Goal: Information Seeking & Learning: Learn about a topic

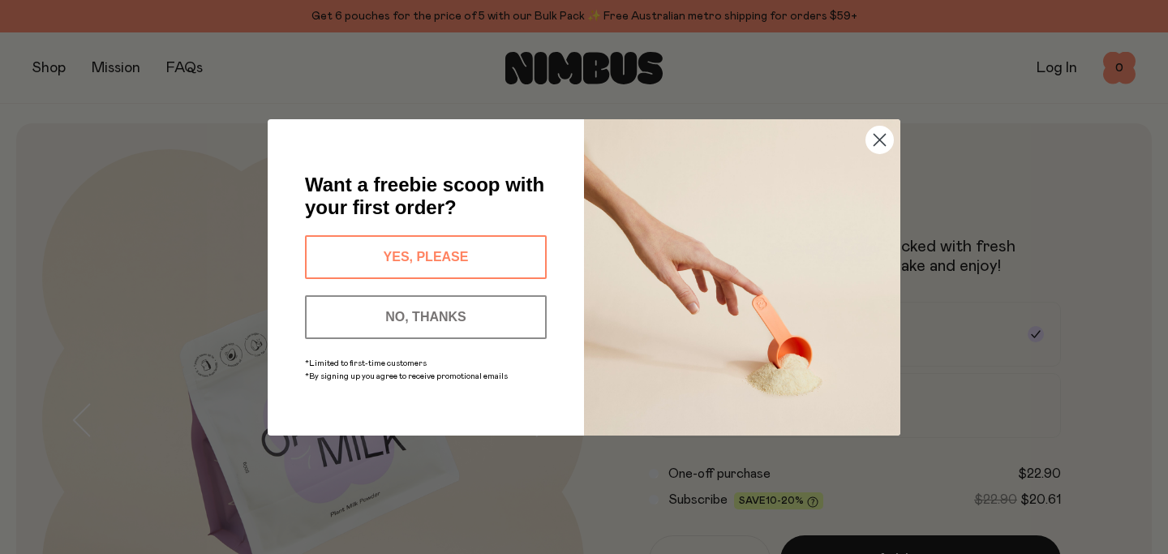
click at [875, 140] on circle "Close dialog" at bounding box center [879, 139] width 27 height 27
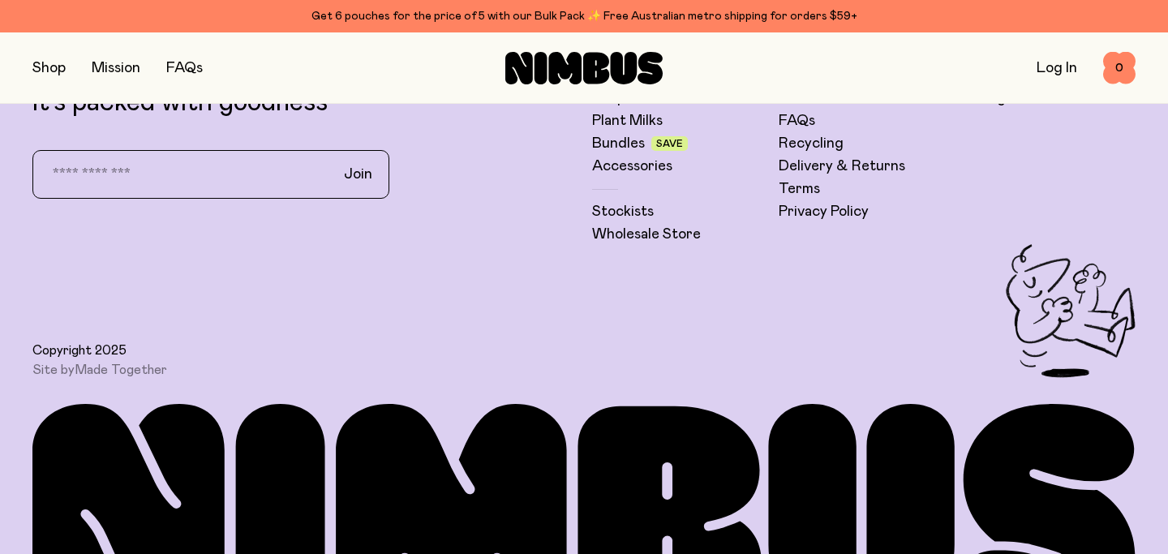
scroll to position [4118, 0]
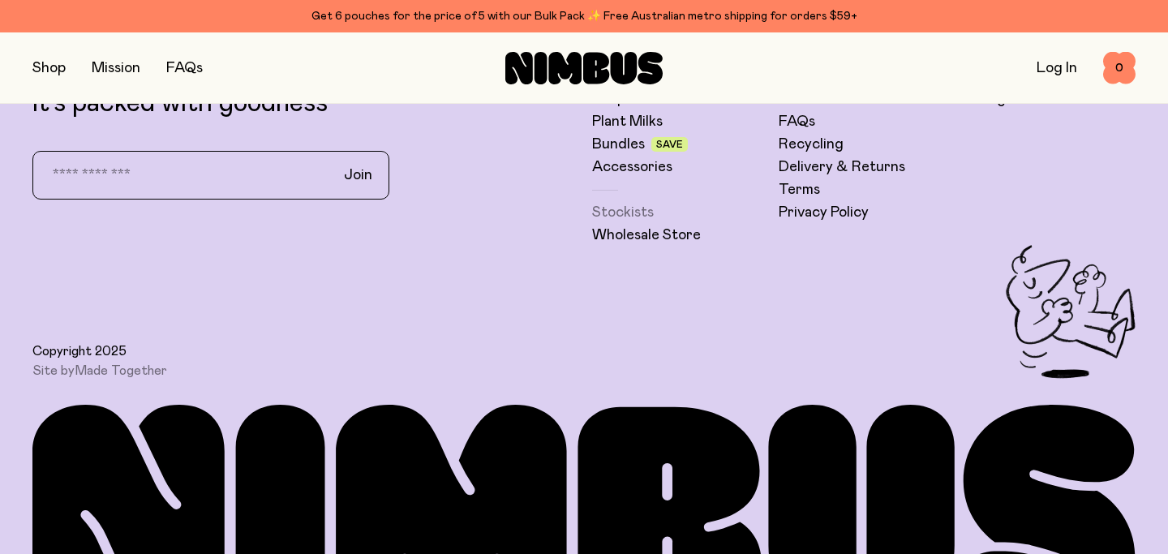
click at [619, 203] on link "Stockists" at bounding box center [623, 212] width 62 height 19
click at [628, 135] on link "Bundles" at bounding box center [618, 144] width 53 height 19
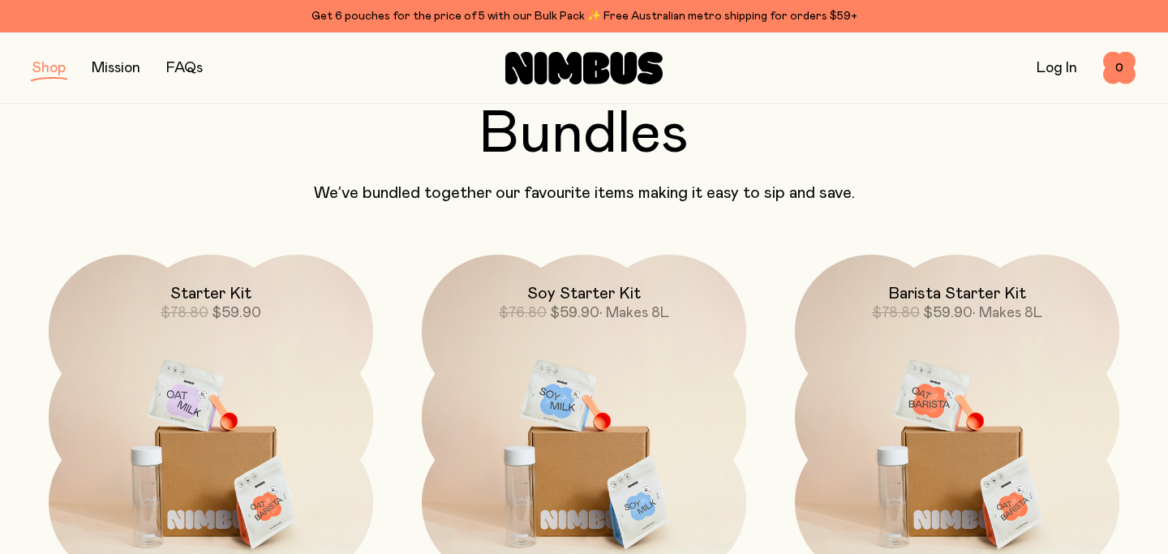
scroll to position [118, 0]
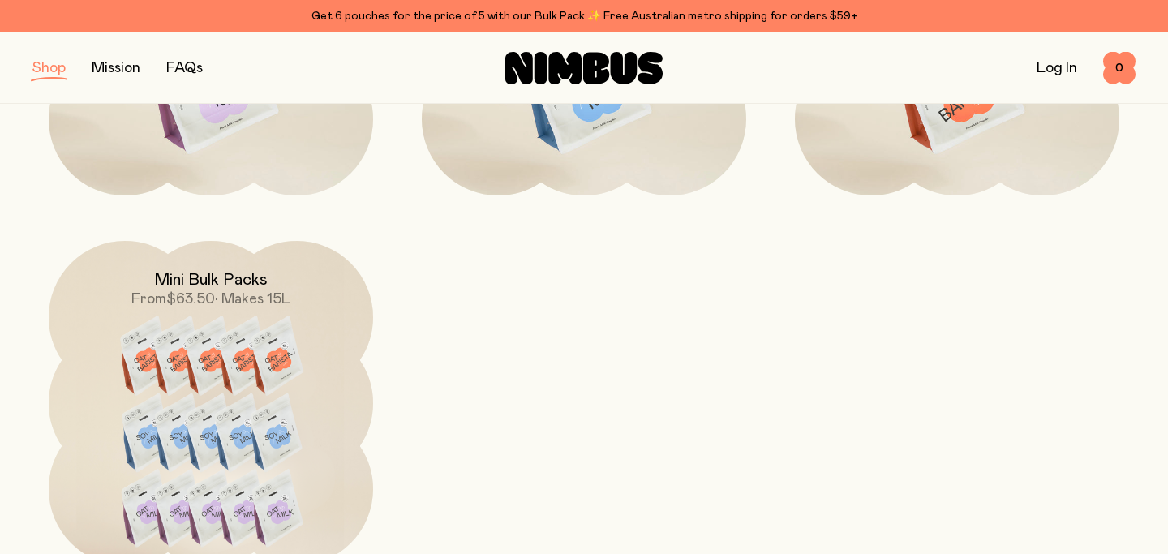
scroll to position [849, 0]
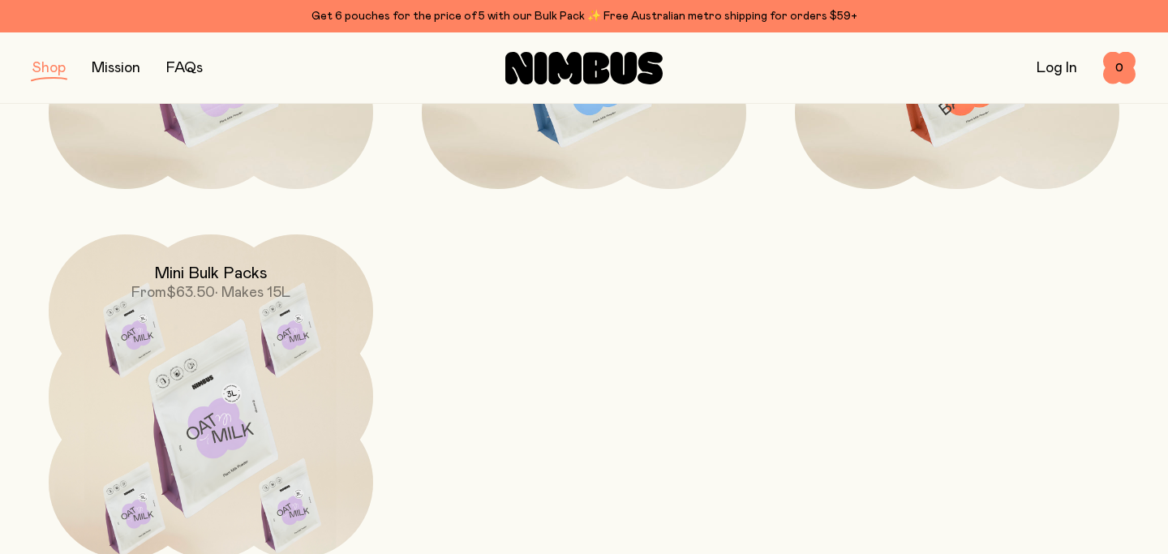
click at [257, 342] on img at bounding box center [211, 424] width 324 height 381
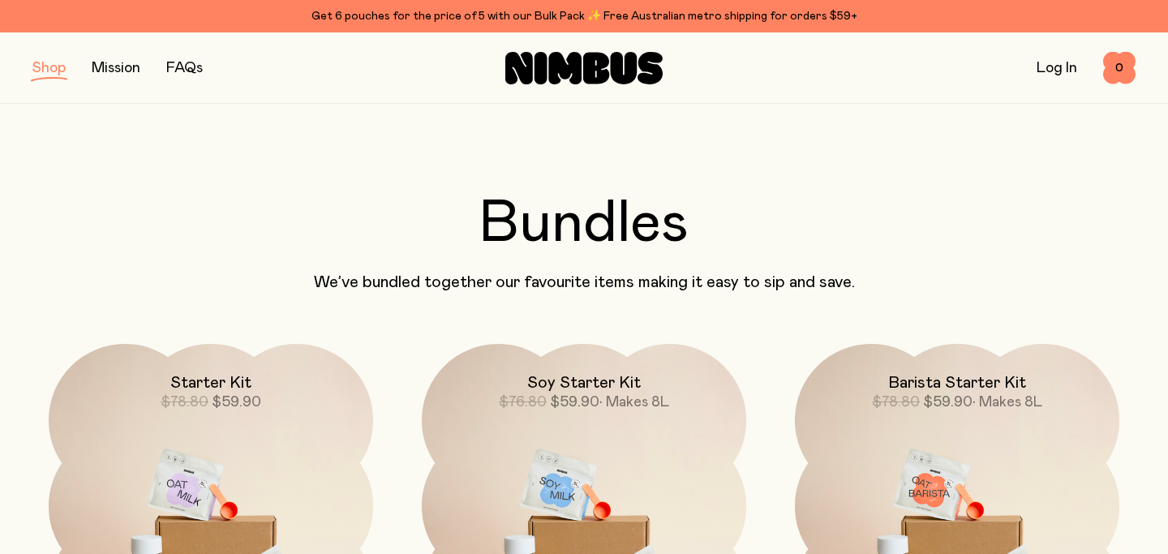
click at [51, 67] on button "button" at bounding box center [48, 68] width 33 height 23
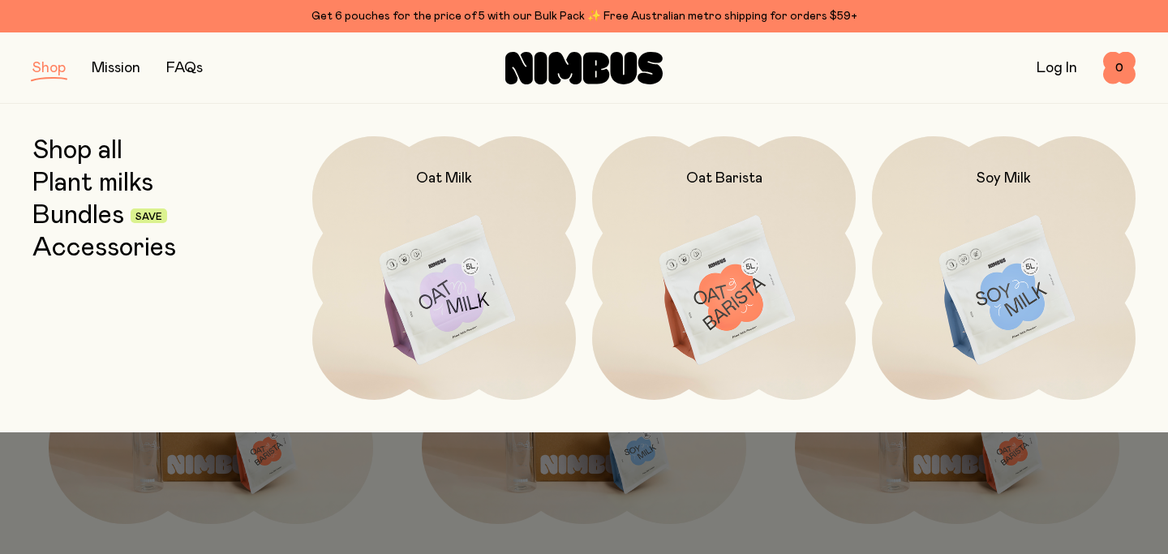
scroll to position [144, 0]
click at [54, 180] on link "Plant milks" at bounding box center [92, 183] width 121 height 29
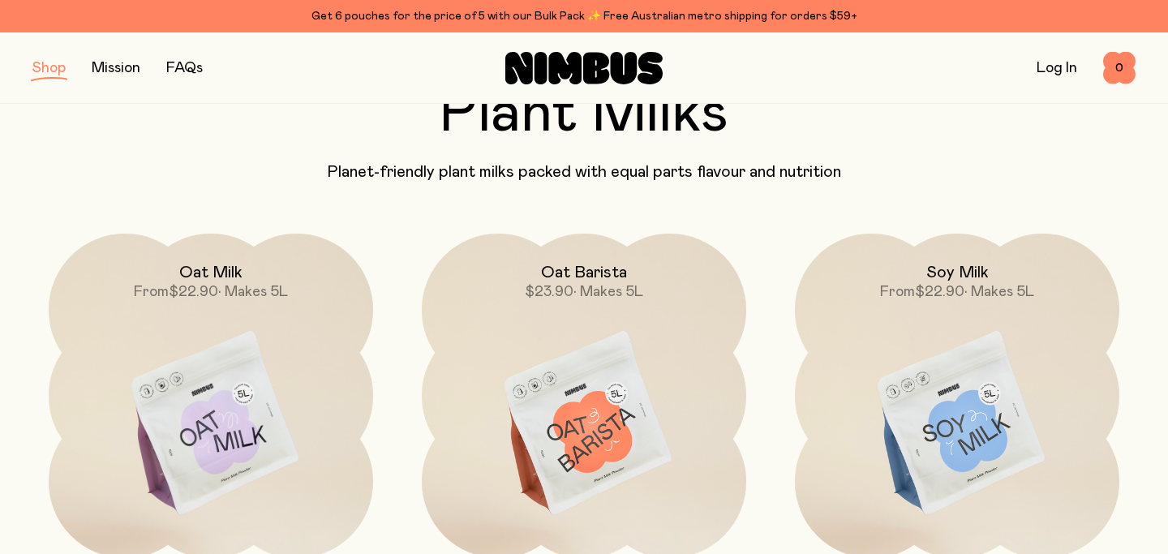
scroll to position [109, 0]
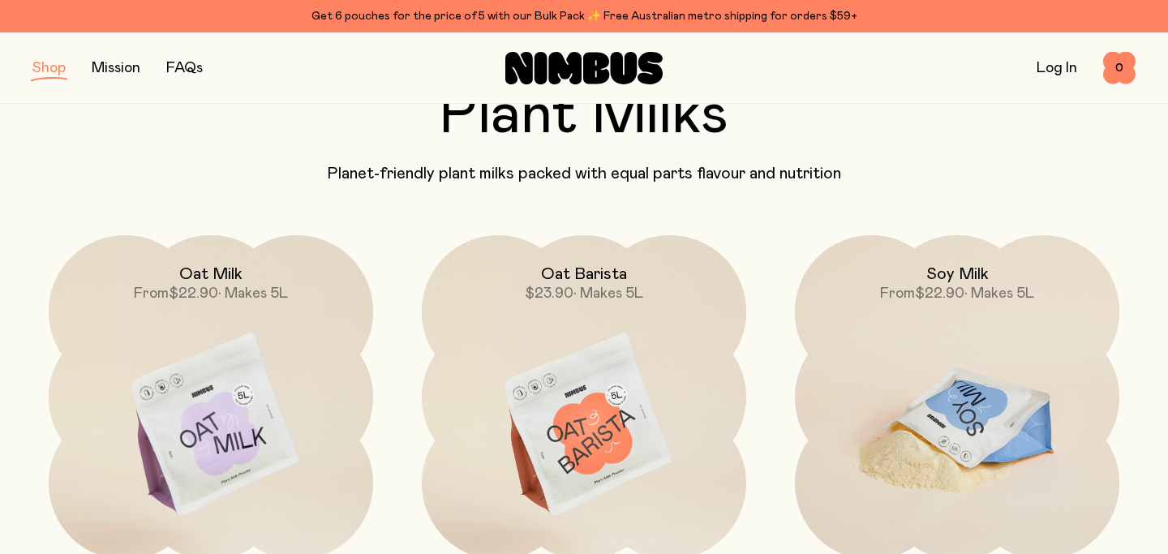
click at [958, 392] on img at bounding box center [957, 425] width 324 height 381
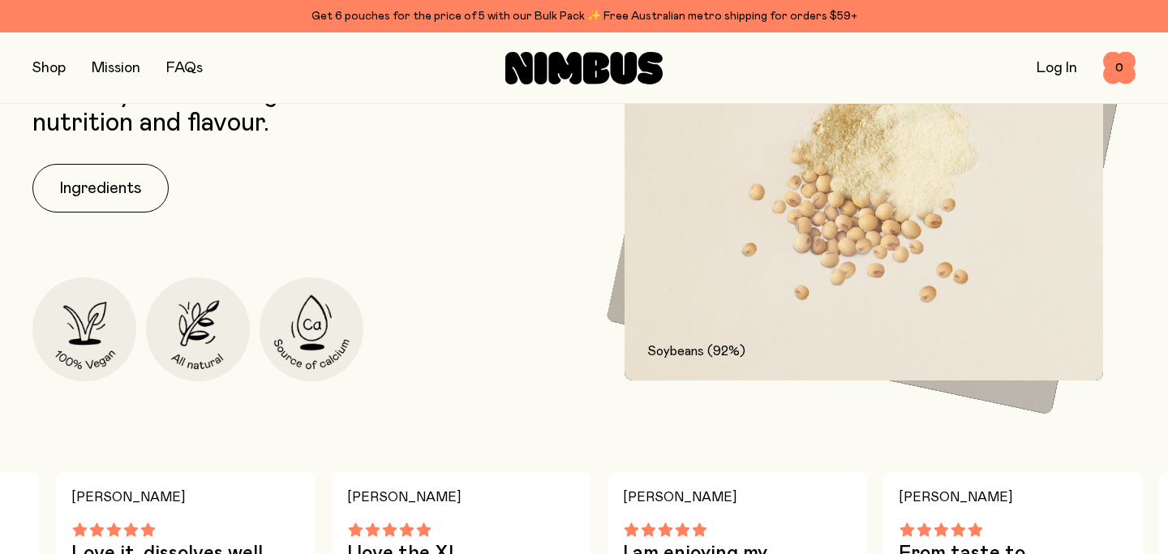
scroll to position [854, 0]
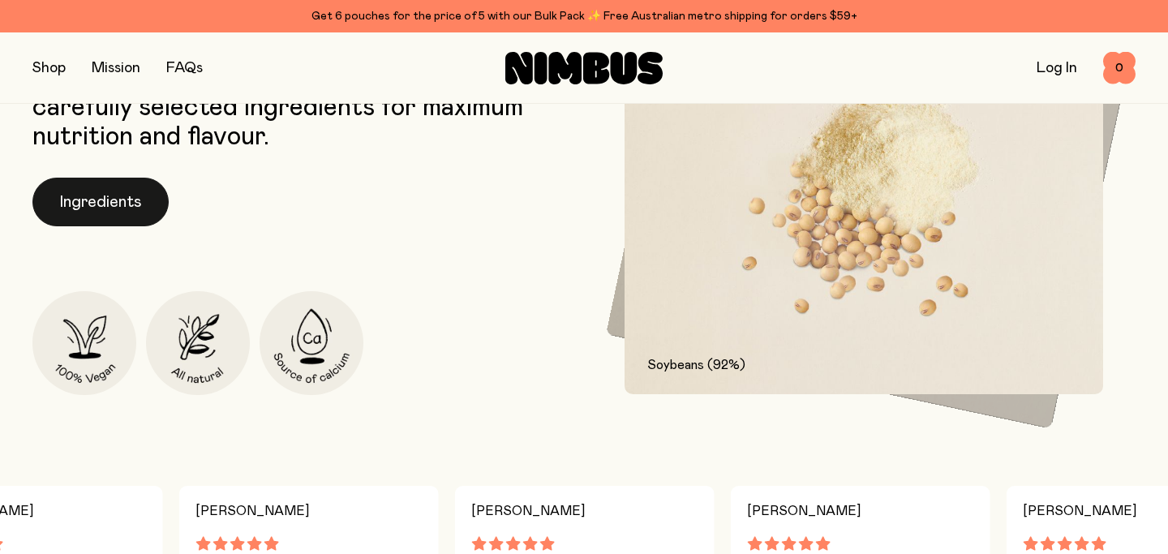
click at [103, 203] on button "Ingredients" at bounding box center [100, 202] width 136 height 49
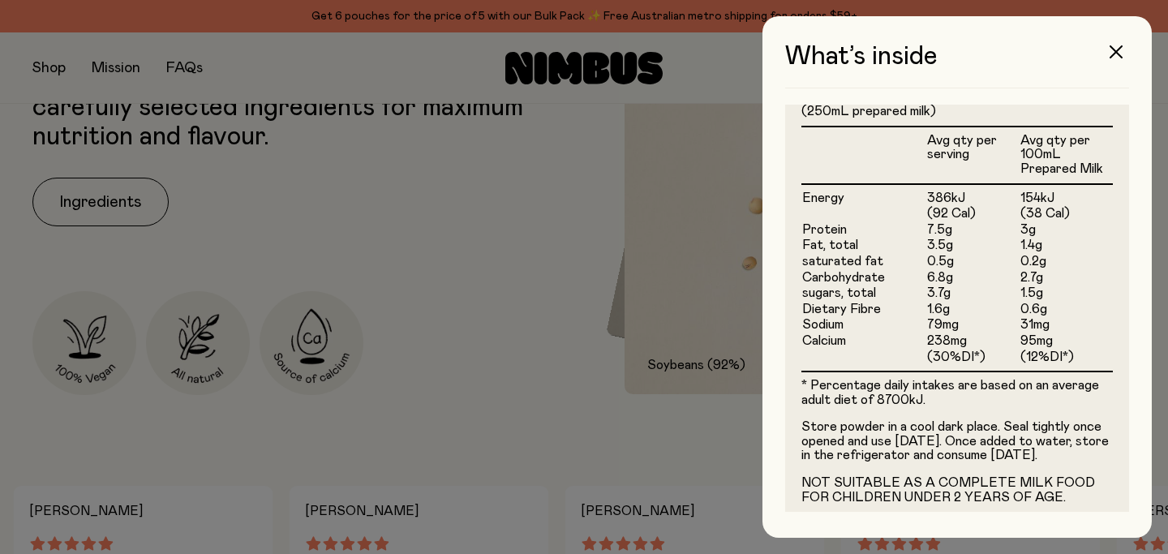
scroll to position [478, 0]
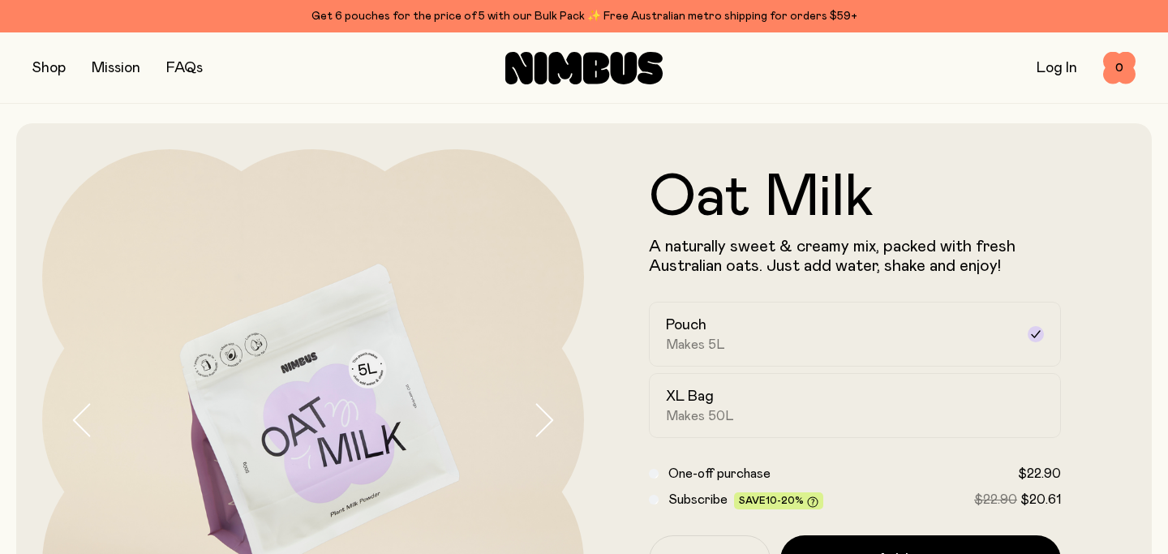
click at [42, 64] on button "button" at bounding box center [48, 68] width 33 height 23
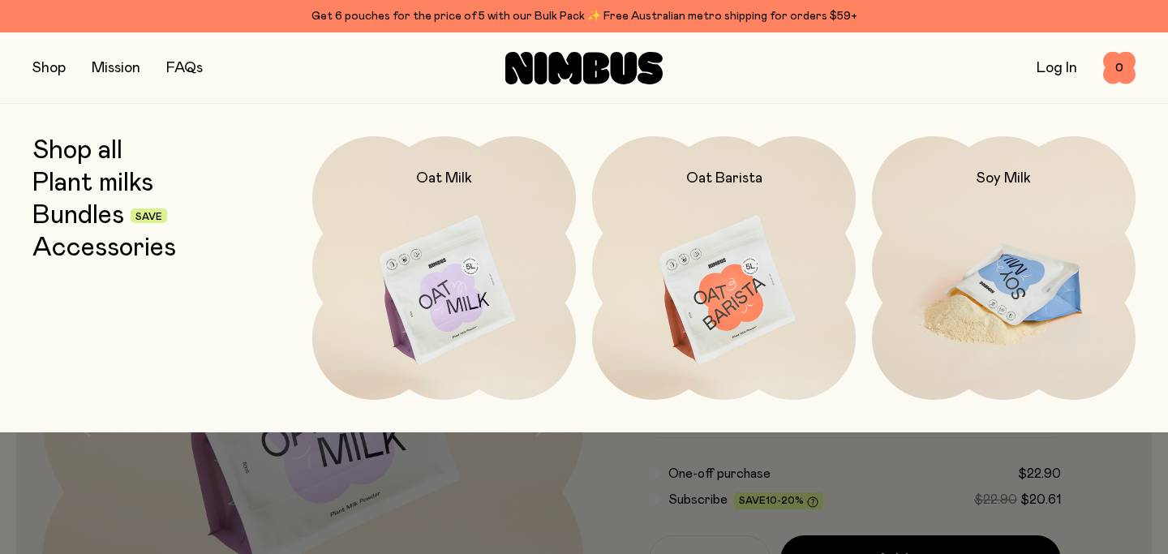
click at [967, 192] on img at bounding box center [1004, 291] width 264 height 310
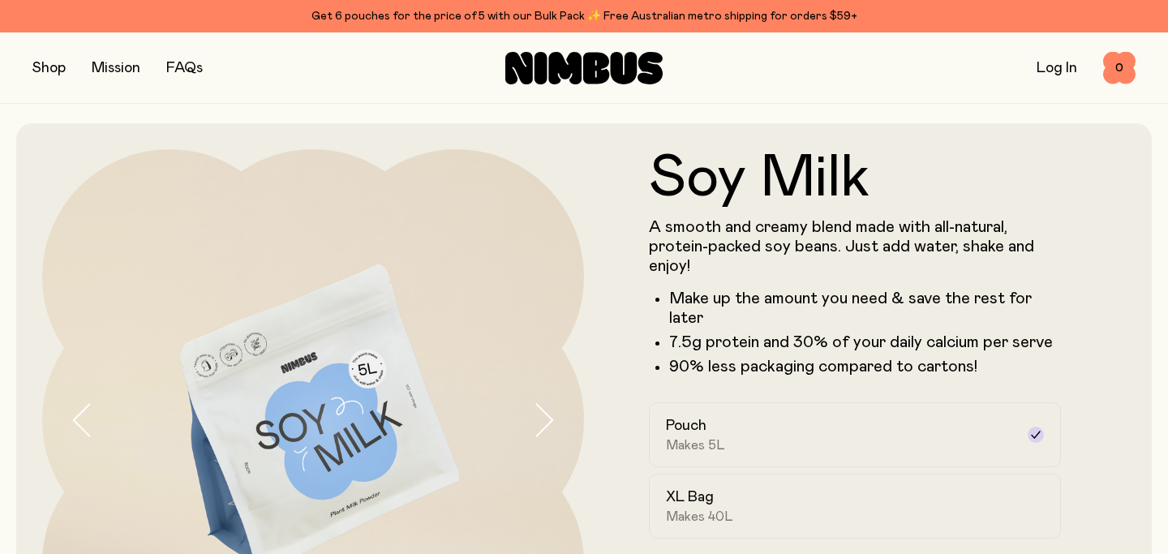
click at [49, 203] on div at bounding box center [313, 420] width 542 height 542
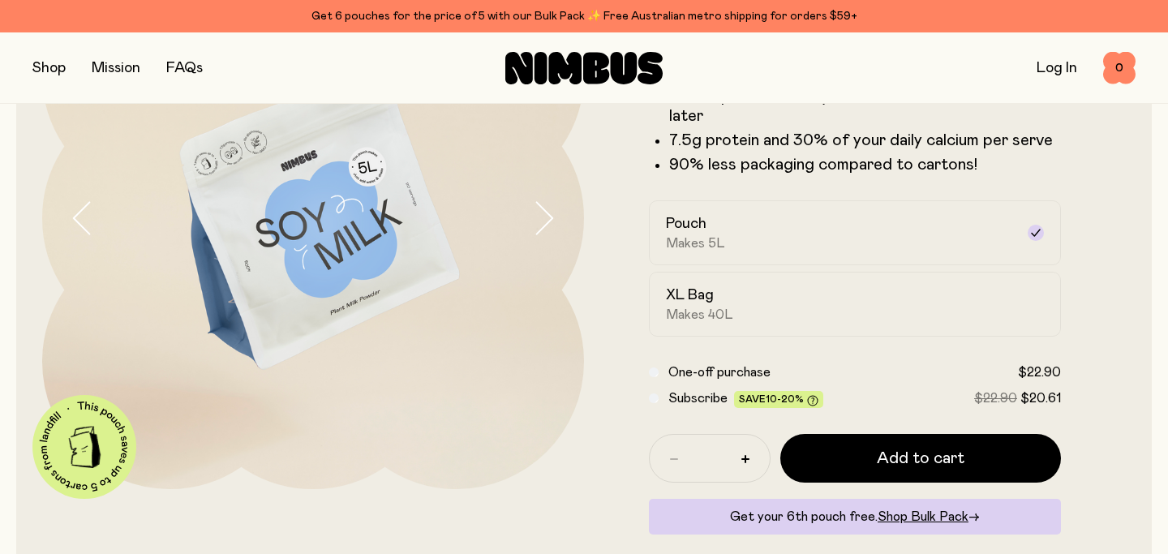
scroll to position [203, 0]
click at [782, 296] on div "XL Bag Makes 40L" at bounding box center [840, 303] width 349 height 37
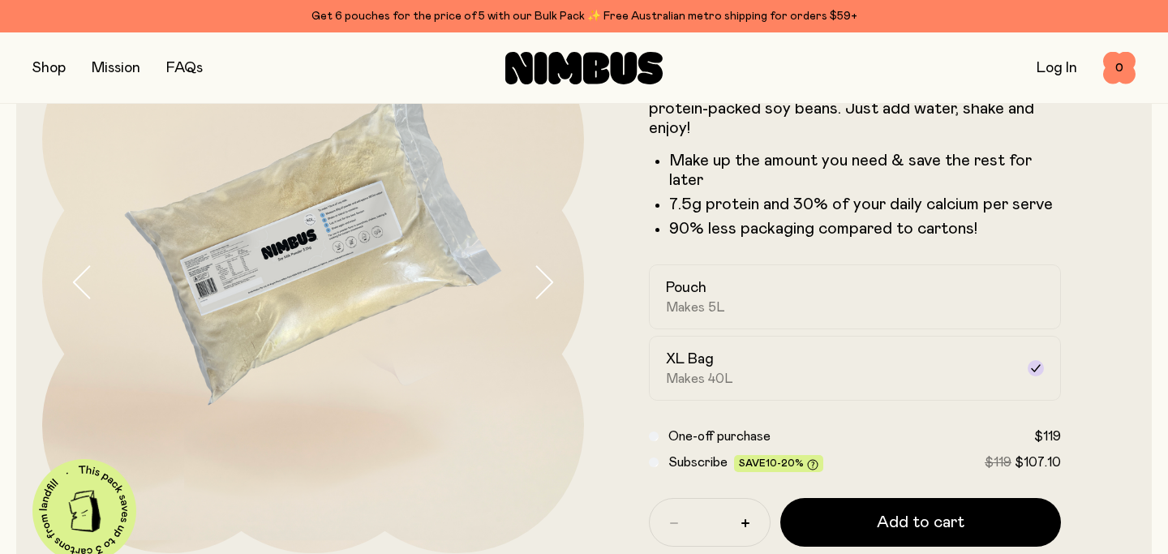
scroll to position [122, 0]
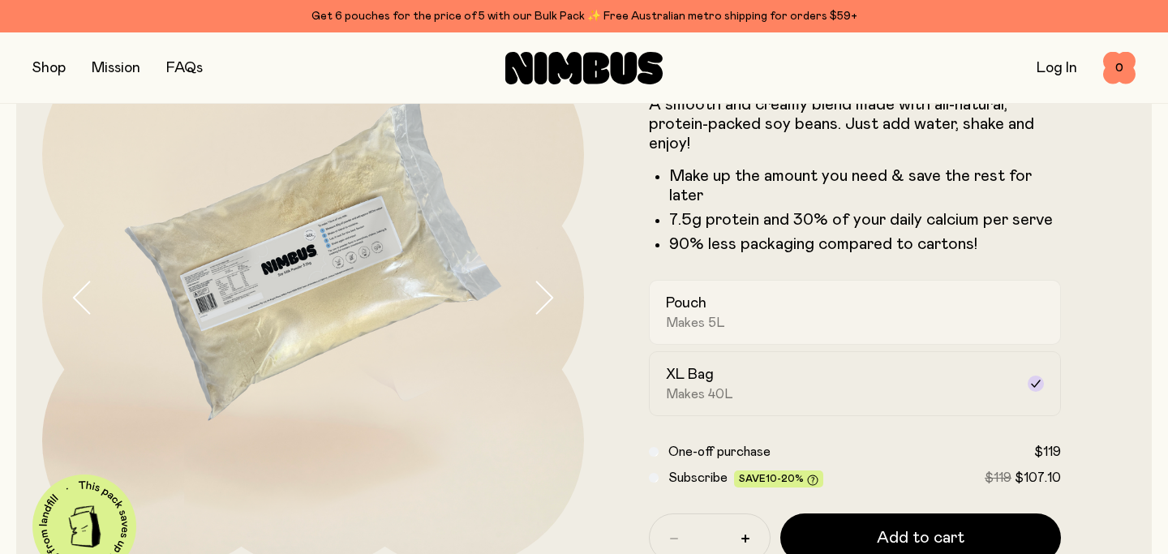
click at [687, 322] on span "Makes 5L" at bounding box center [695, 323] width 59 height 16
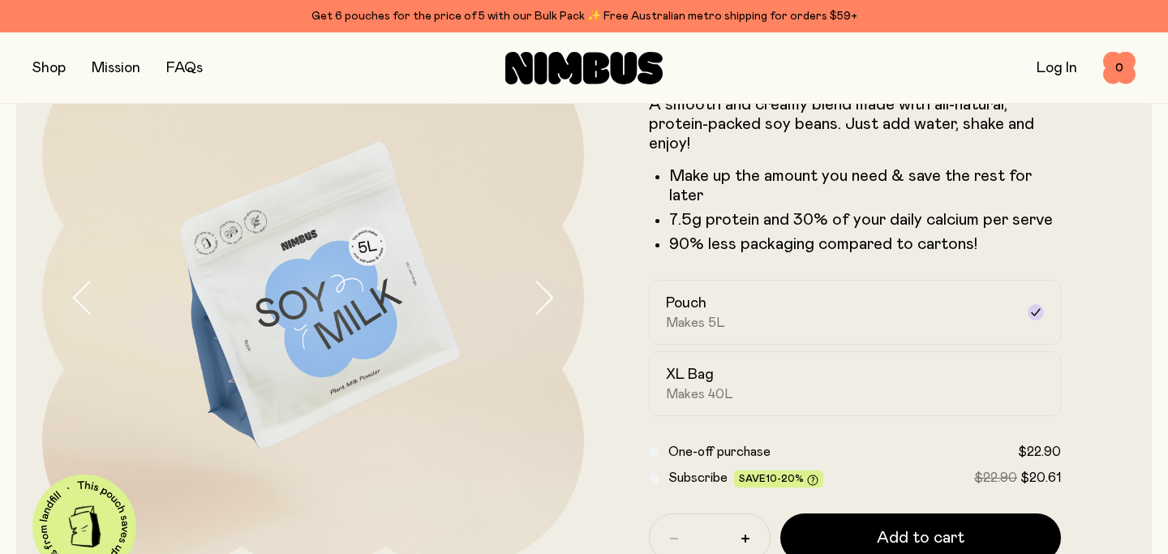
click at [542, 306] on icon "button" at bounding box center [543, 298] width 23 height 34
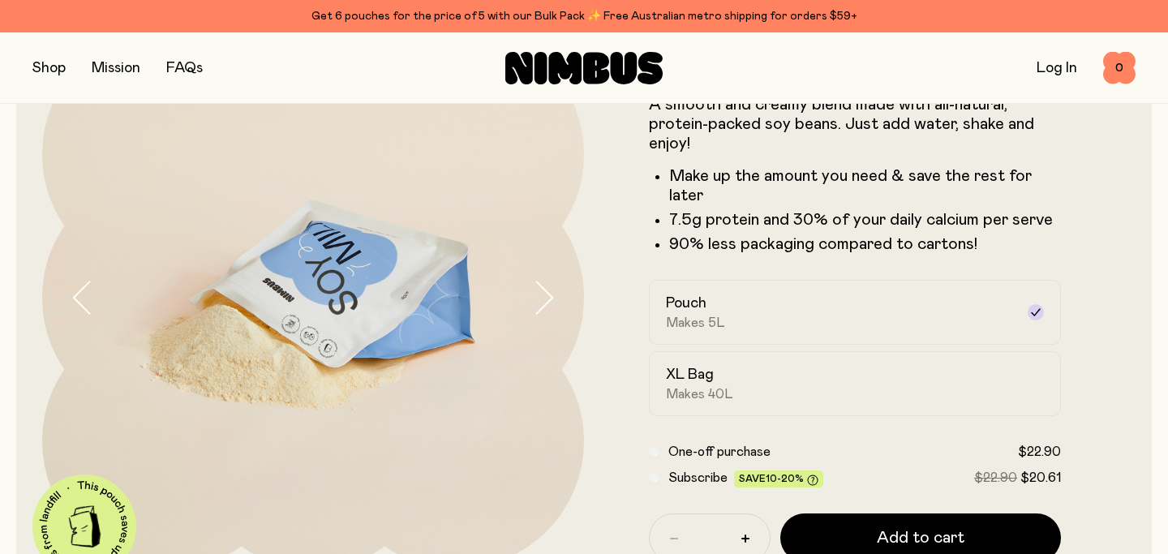
click at [77, 298] on icon "button" at bounding box center [82, 298] width 23 height 34
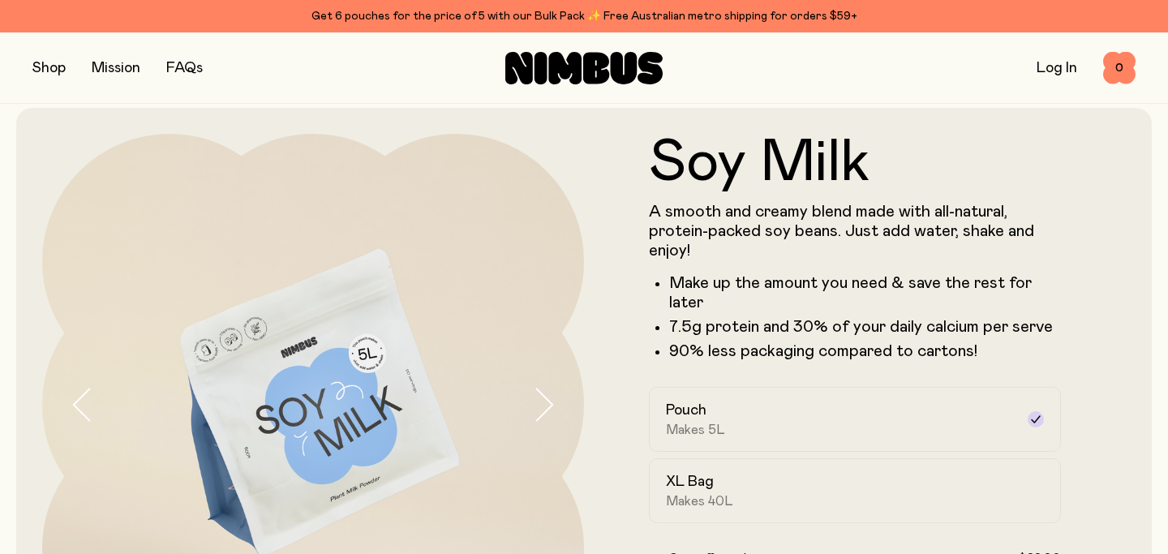
scroll to position [0, 0]
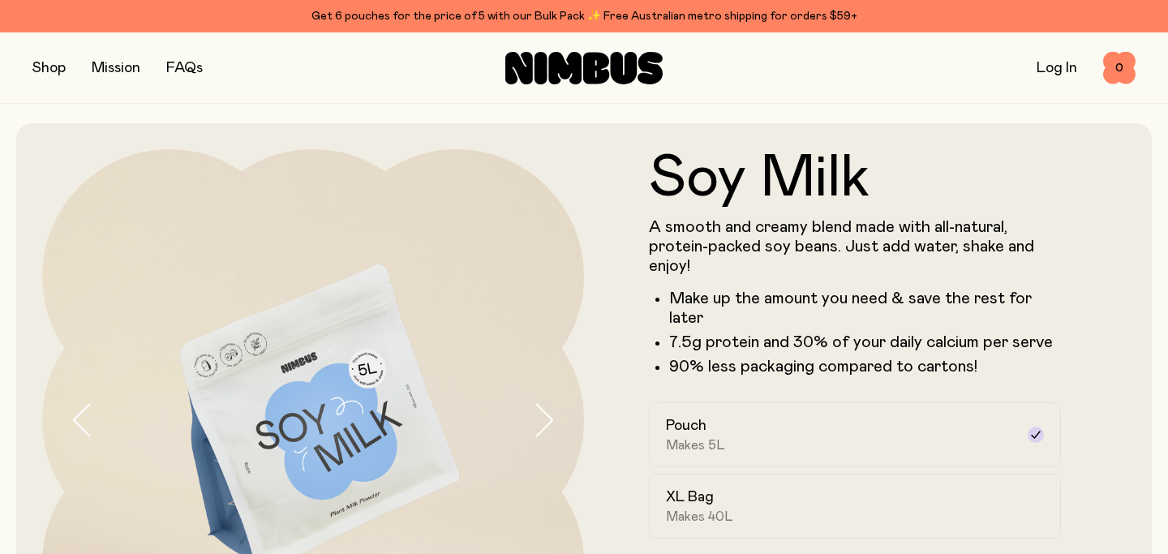
click at [191, 59] on div "FAQs" at bounding box center [184, 68] width 36 height 23
click at [189, 66] on link "FAQs" at bounding box center [184, 68] width 36 height 15
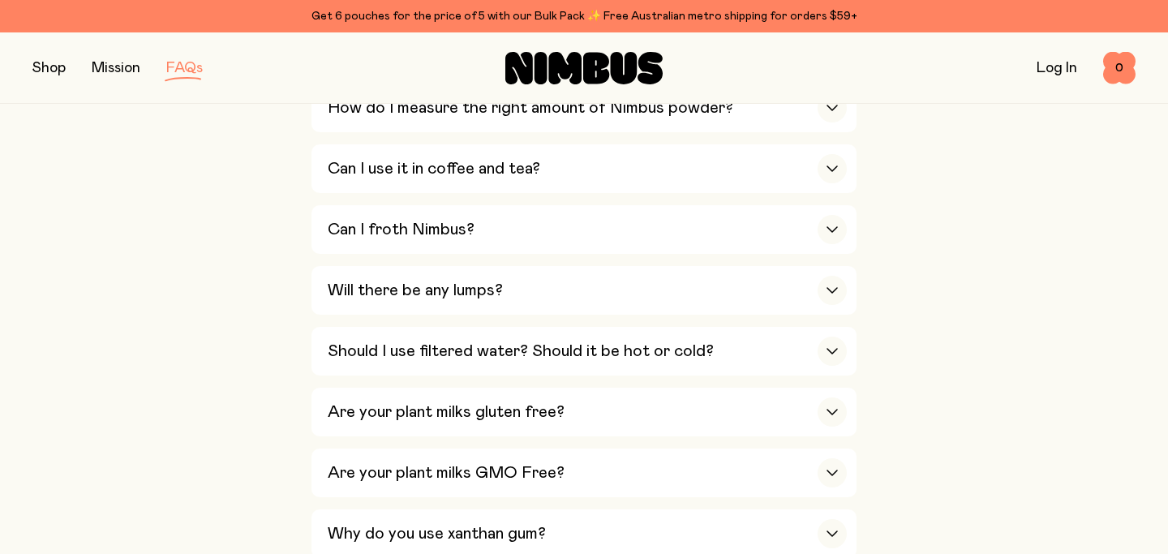
scroll to position [711, 0]
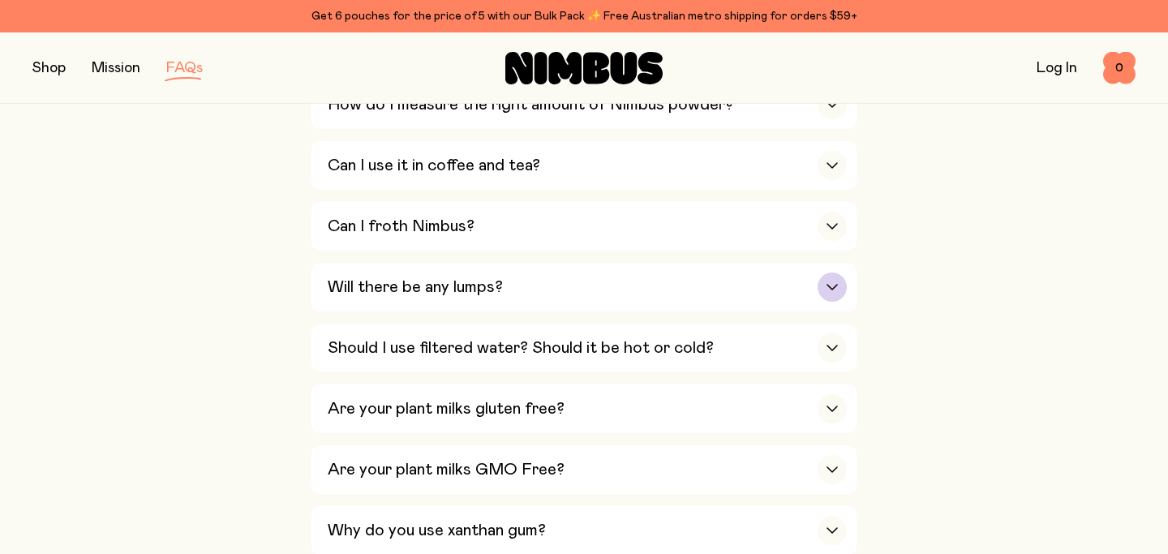
click at [834, 288] on icon "button" at bounding box center [831, 287] width 13 height 6
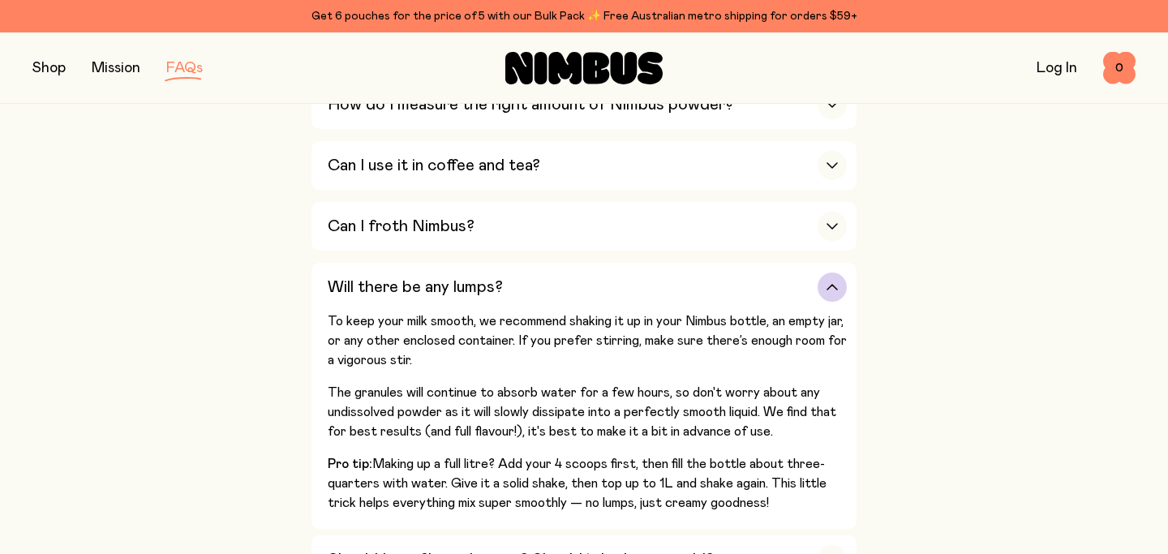
click at [834, 288] on icon "button" at bounding box center [831, 287] width 13 height 6
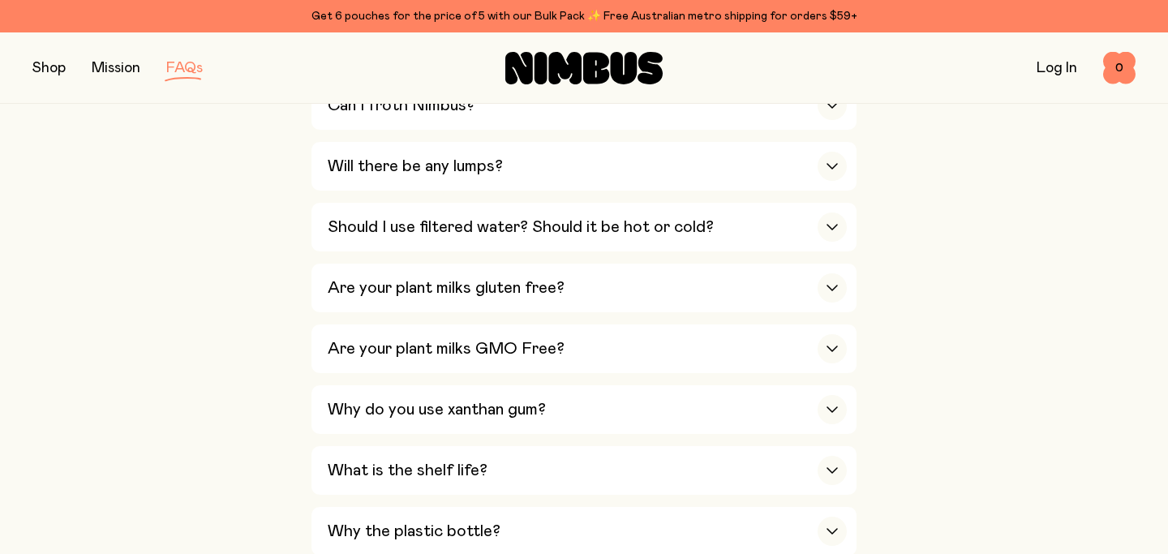
scroll to position [835, 0]
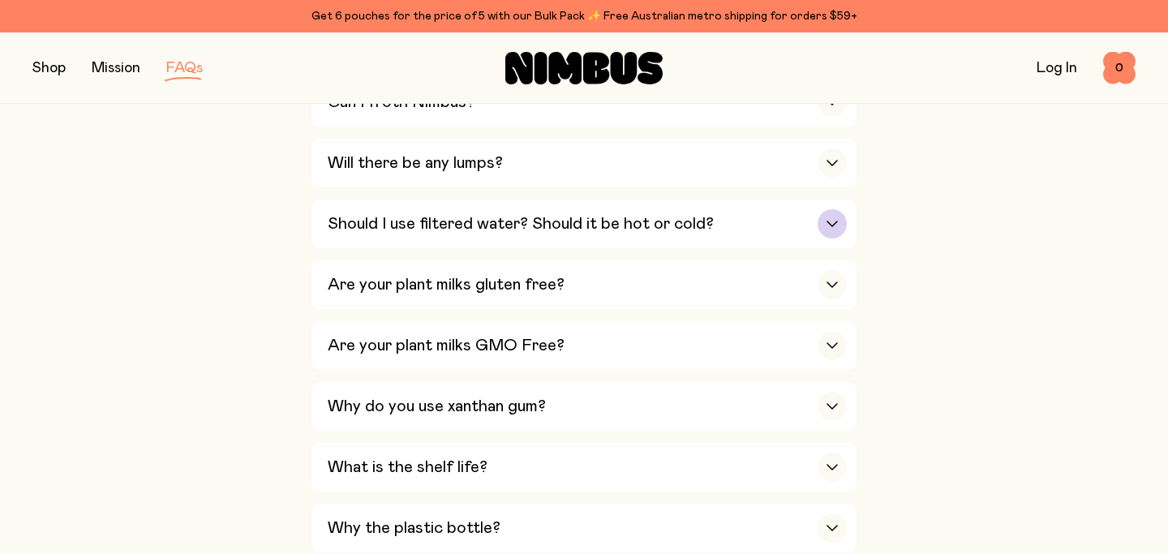
click at [825, 221] on div "button" at bounding box center [831, 223] width 29 height 29
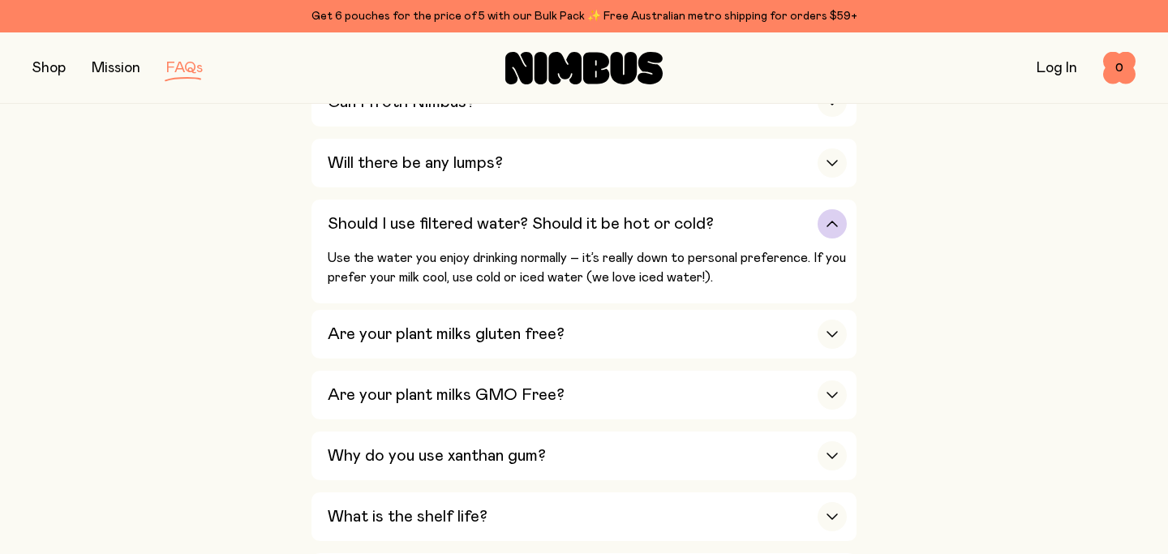
click at [830, 221] on div "button" at bounding box center [831, 223] width 29 height 29
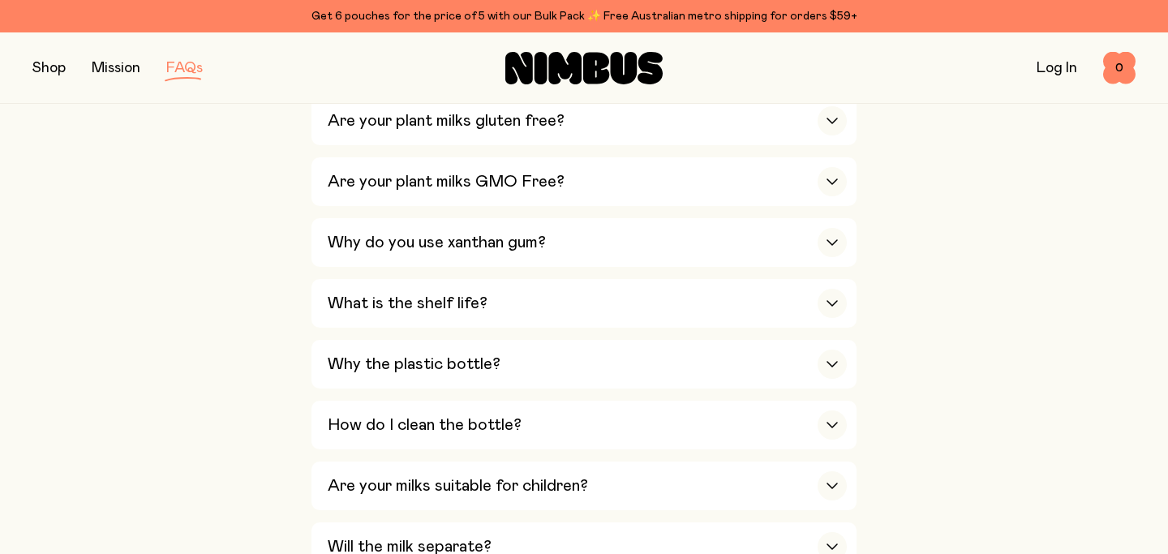
scroll to position [1010, 0]
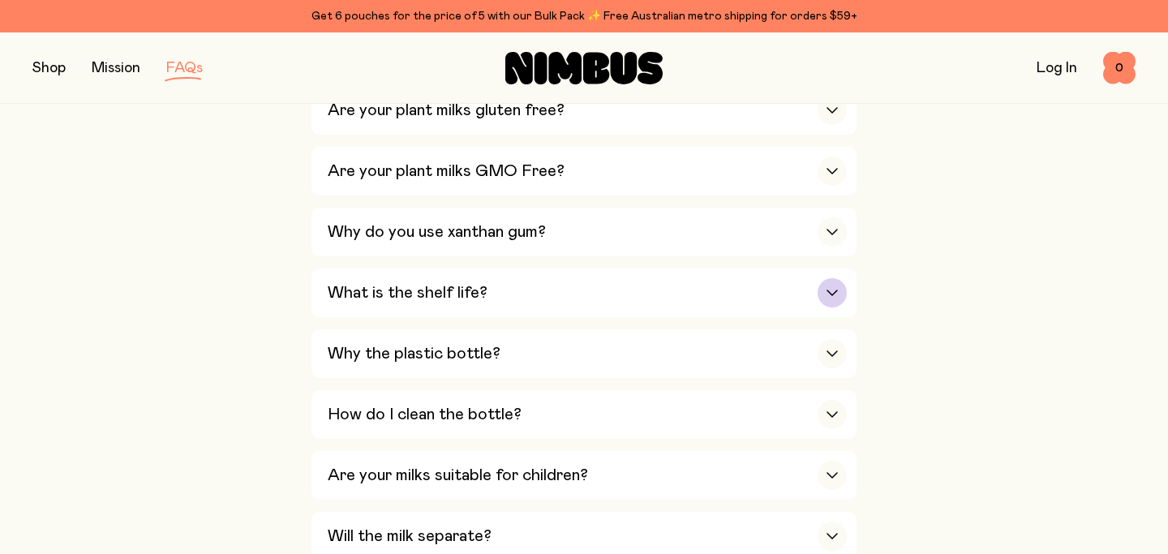
click at [823, 289] on div "button" at bounding box center [831, 292] width 29 height 29
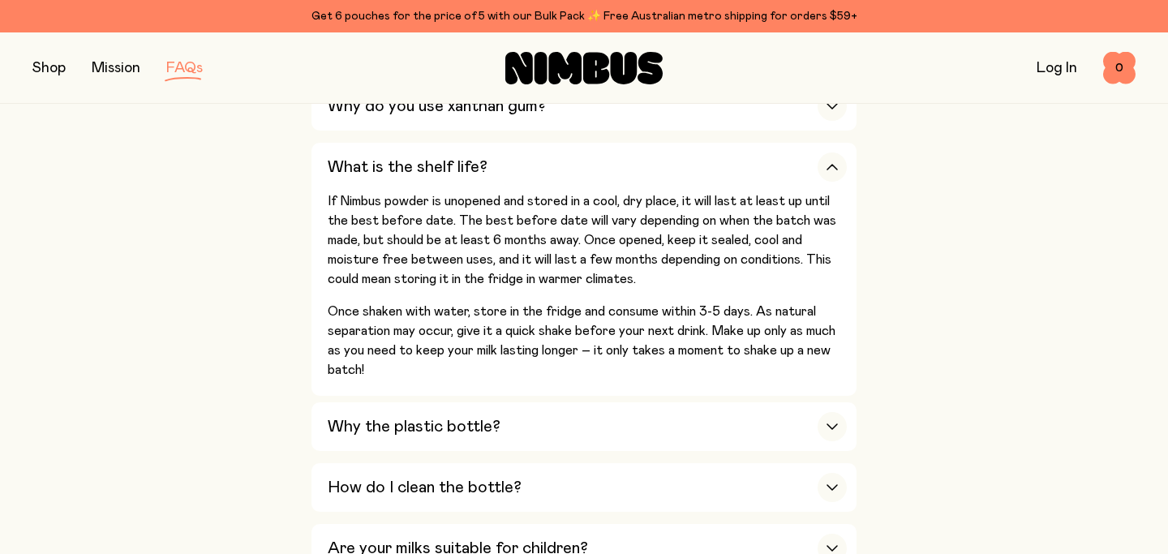
scroll to position [1134, 0]
click at [830, 171] on icon "button" at bounding box center [832, 168] width 10 height 5
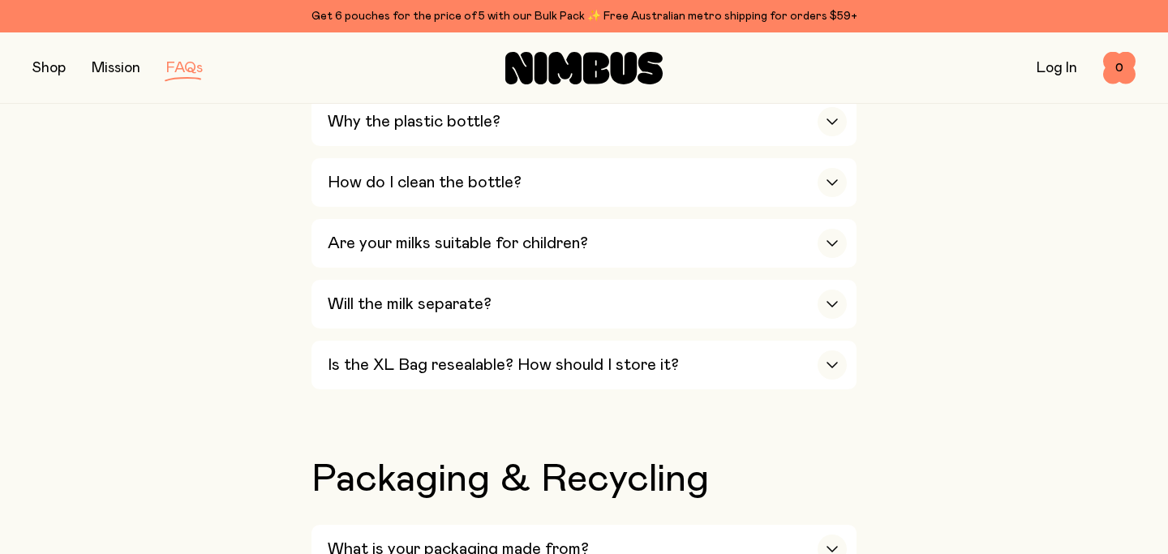
scroll to position [1254, 0]
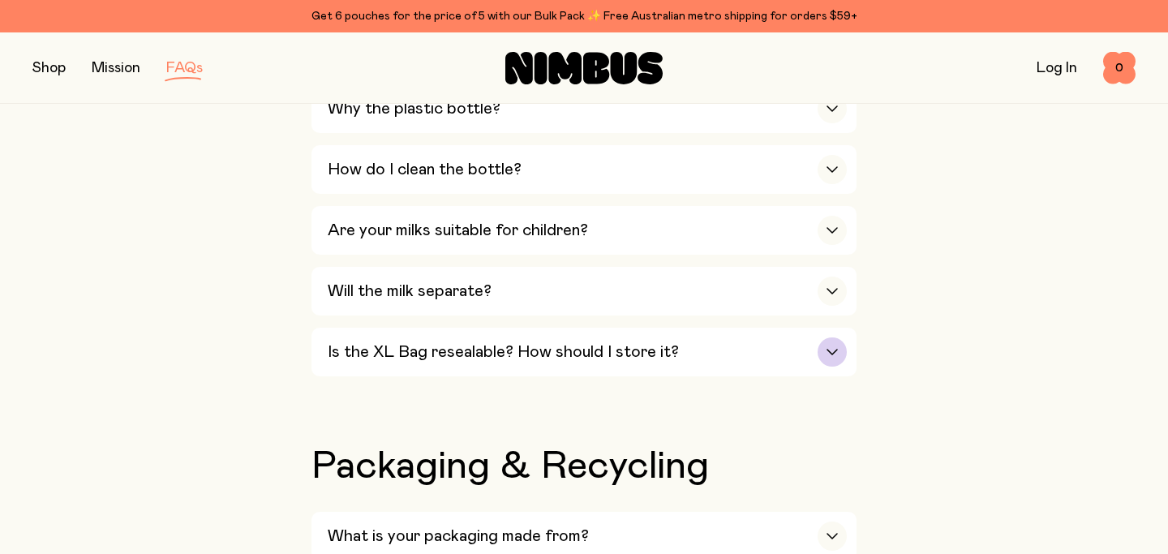
click at [831, 349] on div "button" at bounding box center [831, 351] width 29 height 29
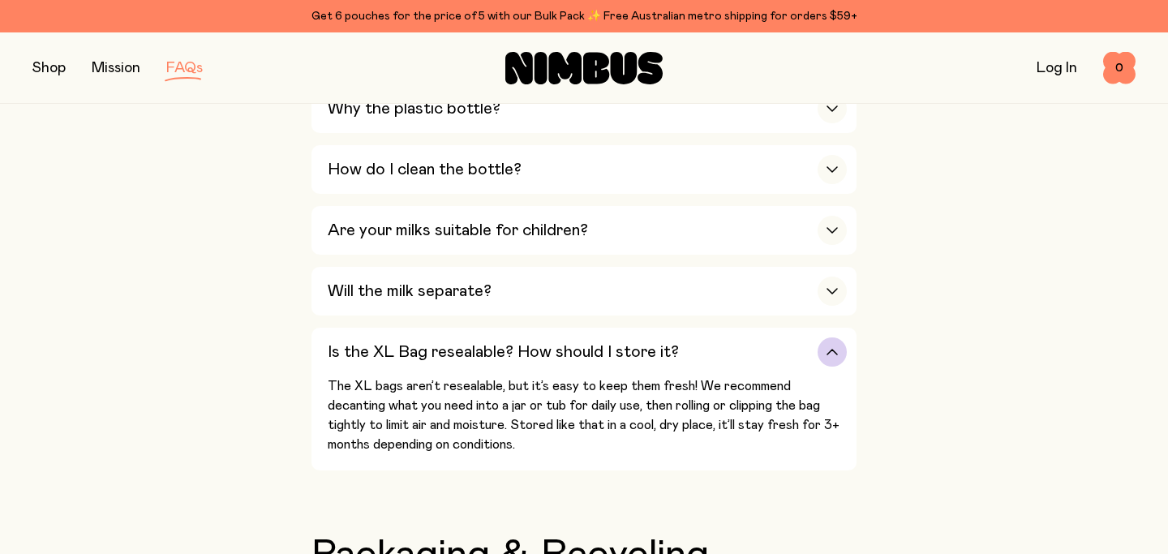
click at [834, 352] on div "button" at bounding box center [831, 351] width 29 height 29
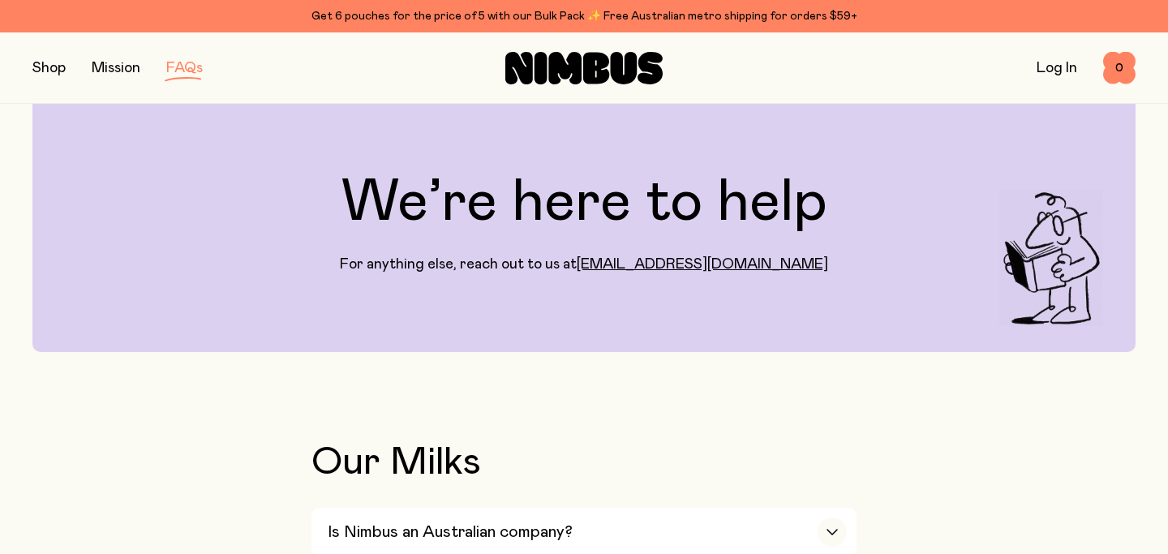
scroll to position [0, 0]
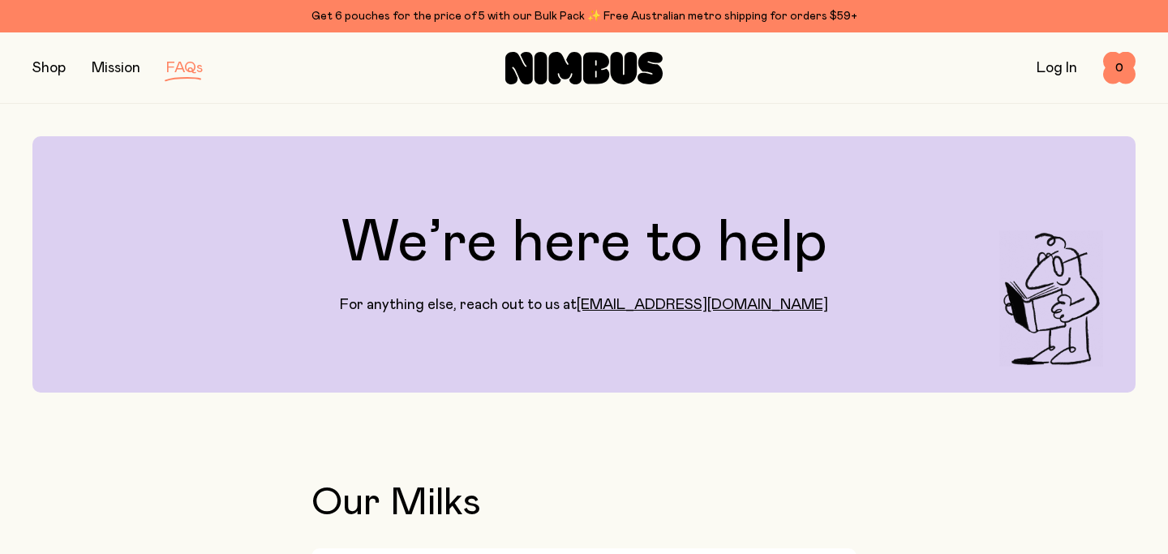
click at [45, 64] on button "button" at bounding box center [48, 68] width 33 height 23
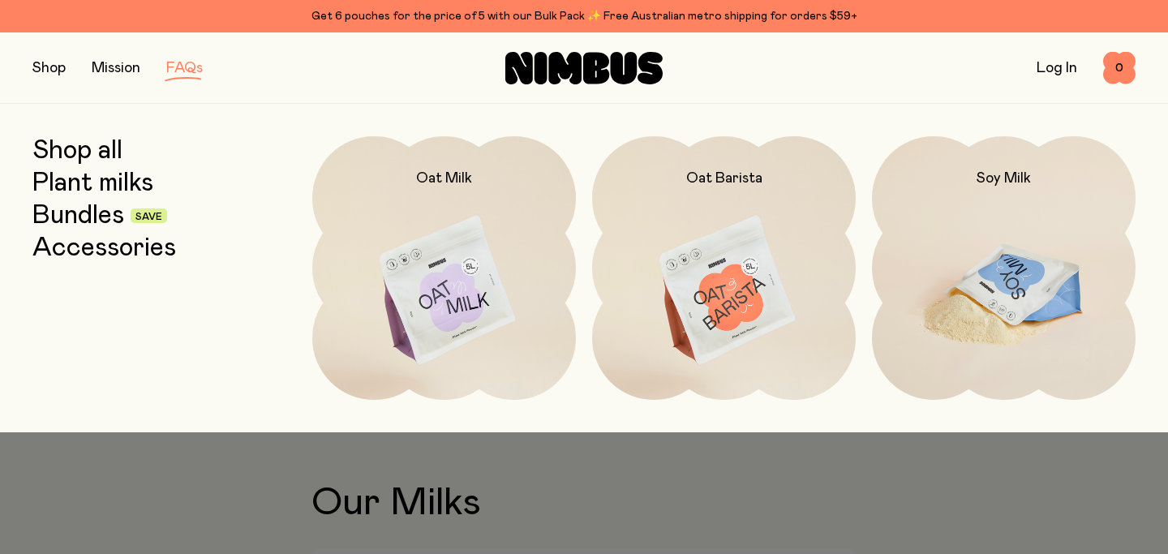
click at [960, 263] on img at bounding box center [1004, 291] width 264 height 310
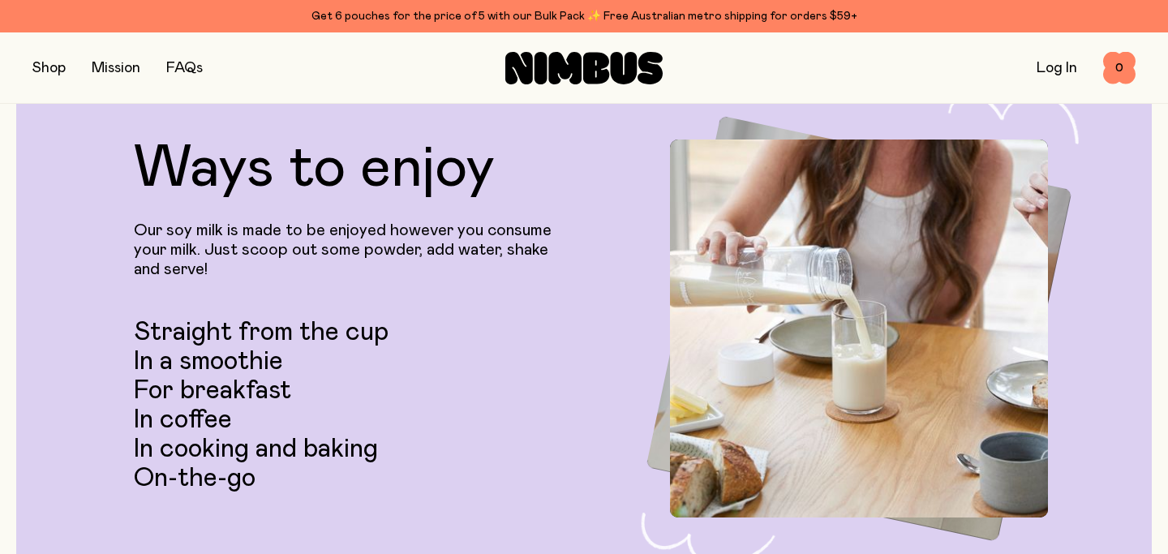
scroll to position [2923, 0]
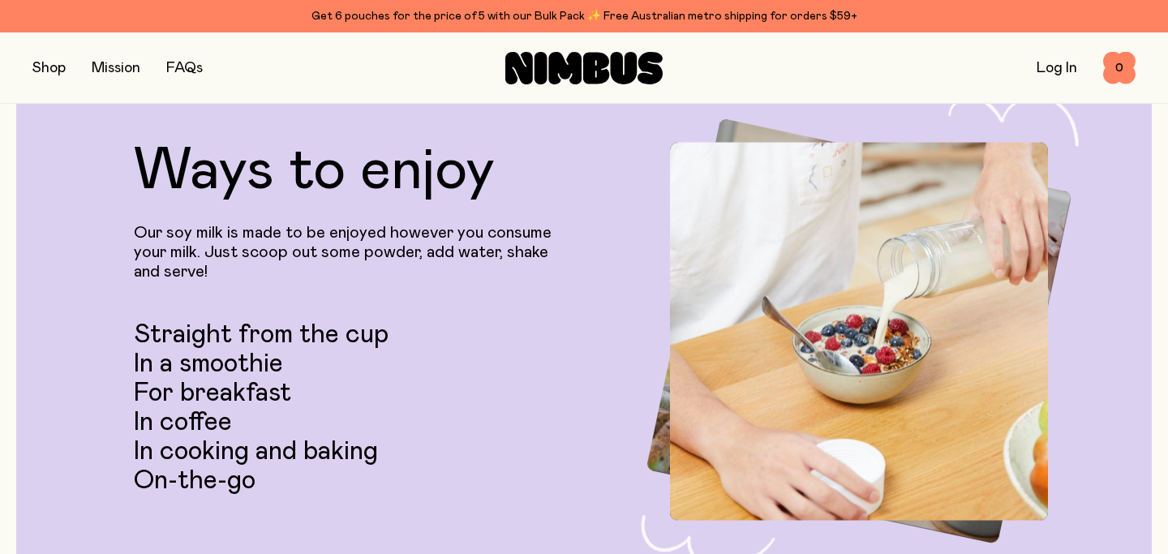
click at [183, 62] on link "FAQs" at bounding box center [184, 68] width 36 height 15
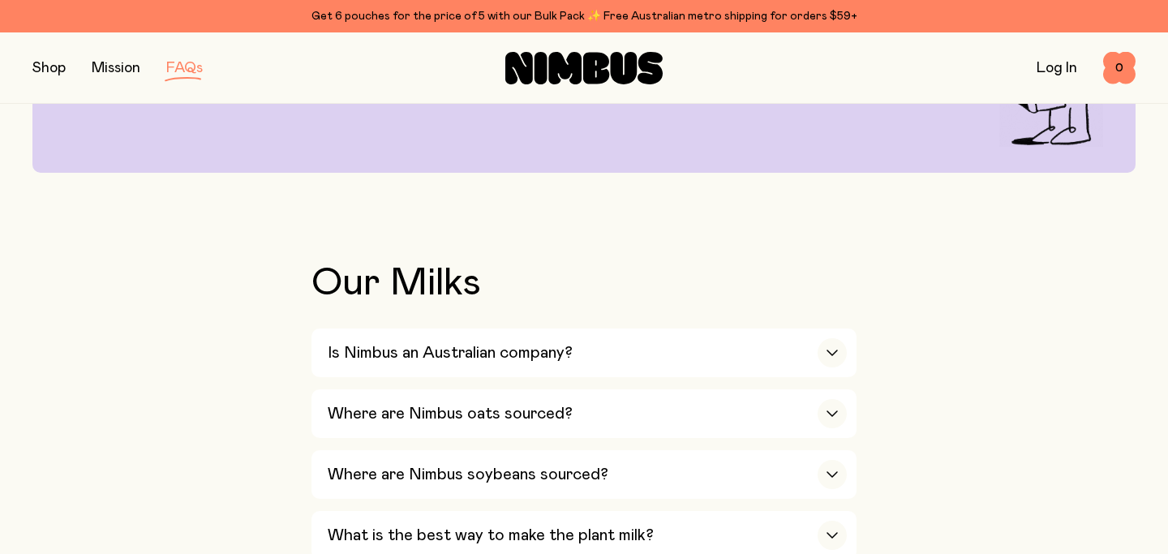
scroll to position [235, 0]
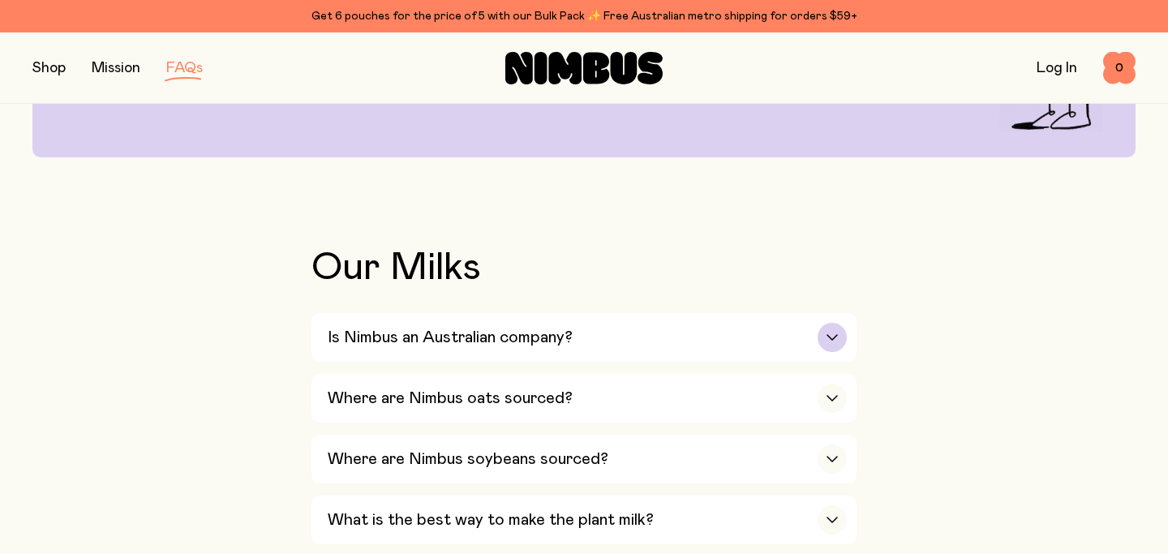
click at [840, 341] on div "button" at bounding box center [831, 337] width 29 height 29
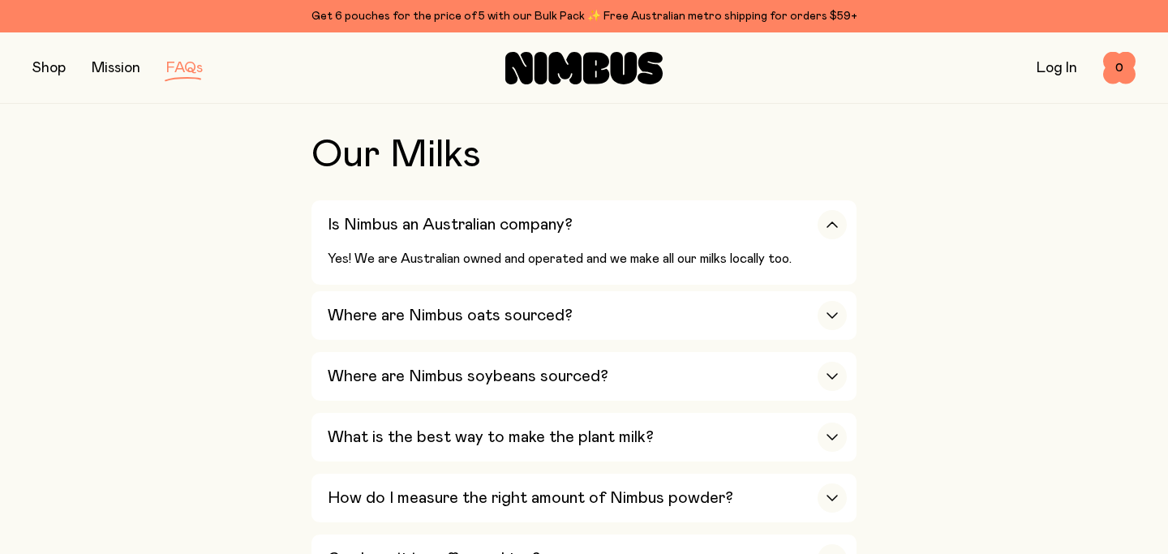
scroll to position [353, 0]
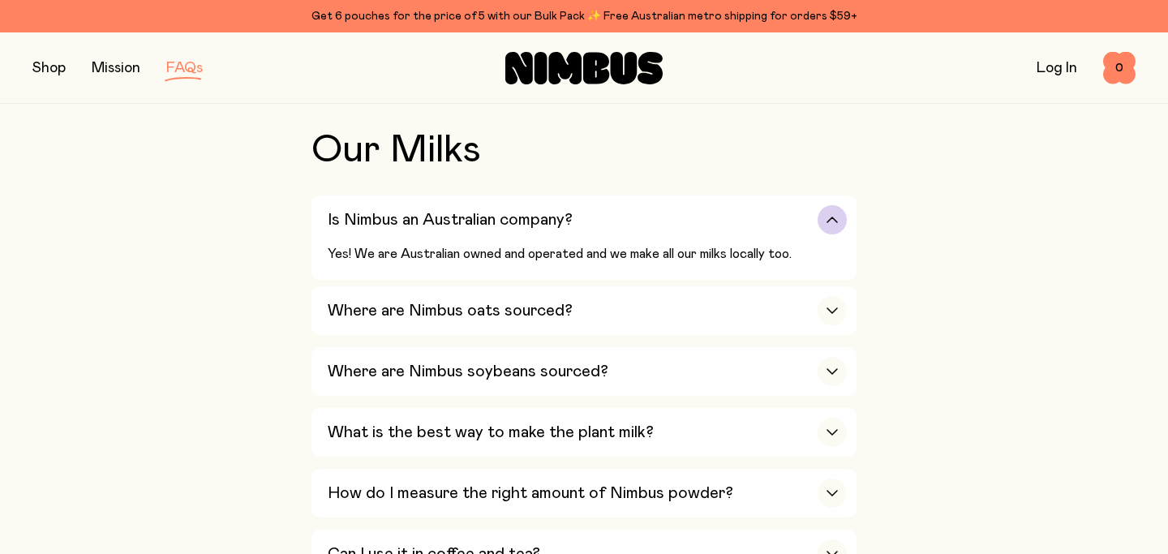
click at [835, 220] on icon "button" at bounding box center [832, 219] width 10 height 5
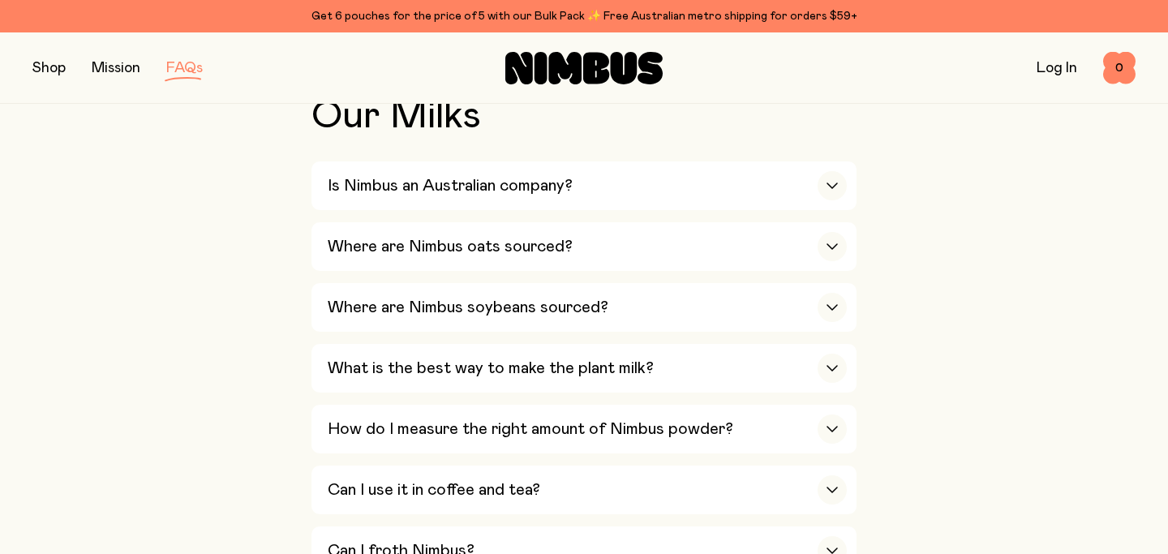
scroll to position [395, 0]
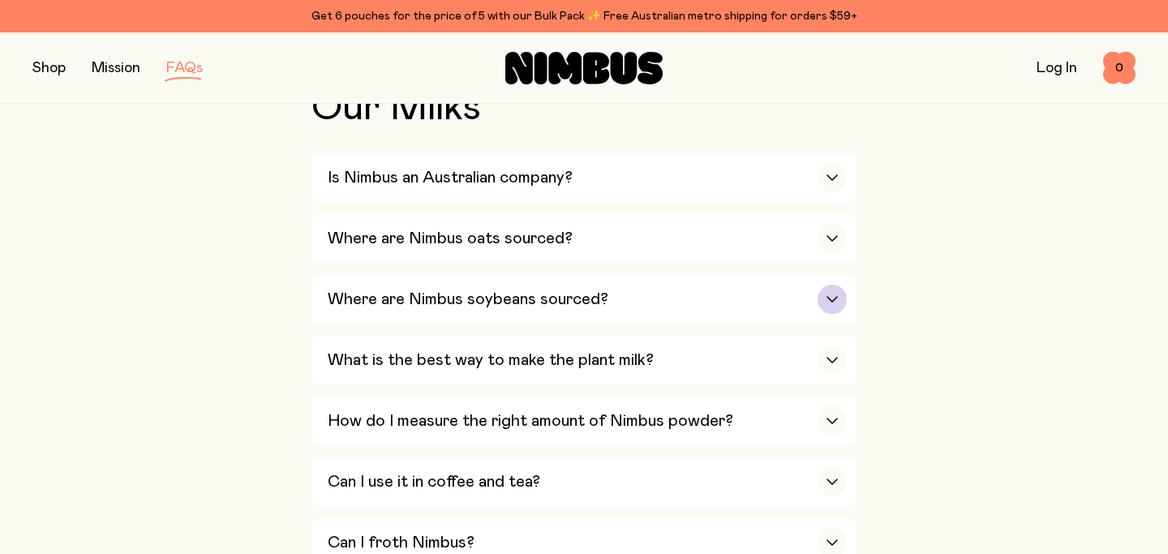
click at [819, 285] on div "Where are Nimbus soybeans sourced?" at bounding box center [587, 299] width 519 height 49
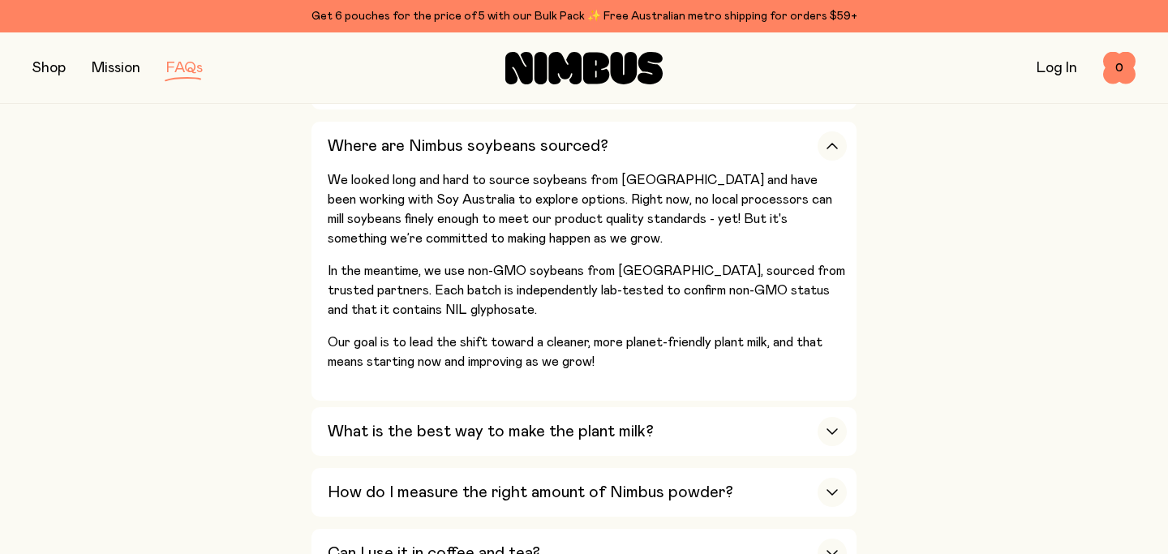
scroll to position [547, 0]
click at [839, 148] on div "button" at bounding box center [831, 147] width 29 height 29
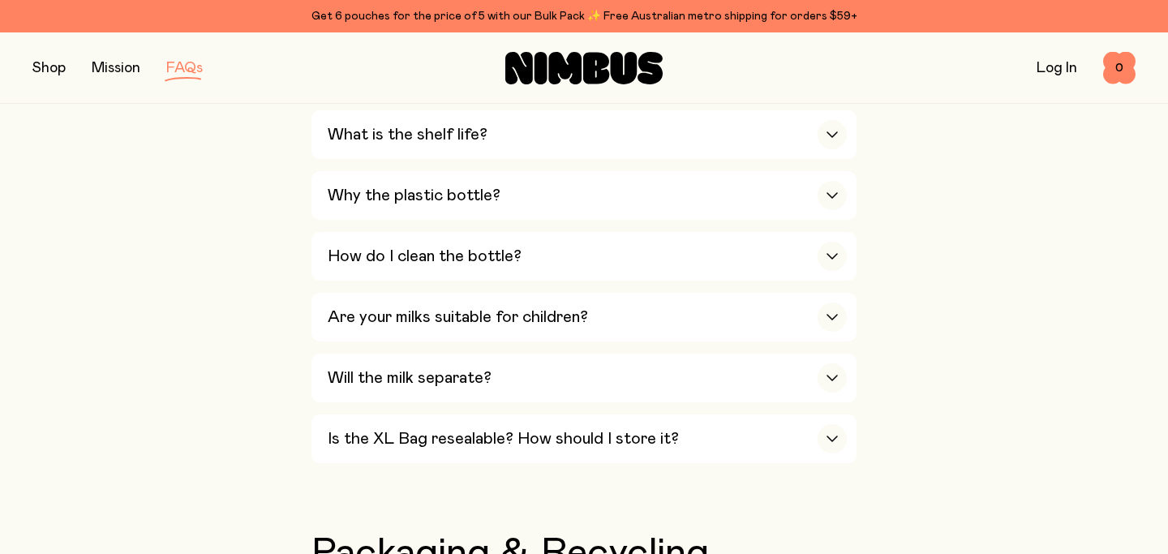
scroll to position [1169, 0]
click at [834, 379] on icon "button" at bounding box center [831, 376] width 13 height 6
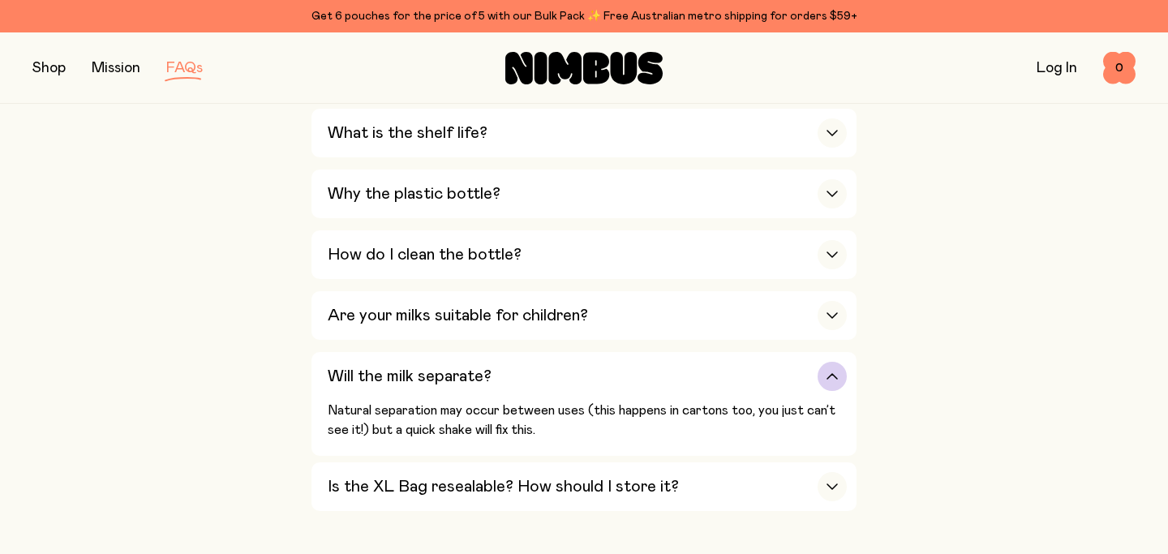
click at [834, 379] on icon "button" at bounding box center [831, 376] width 13 height 6
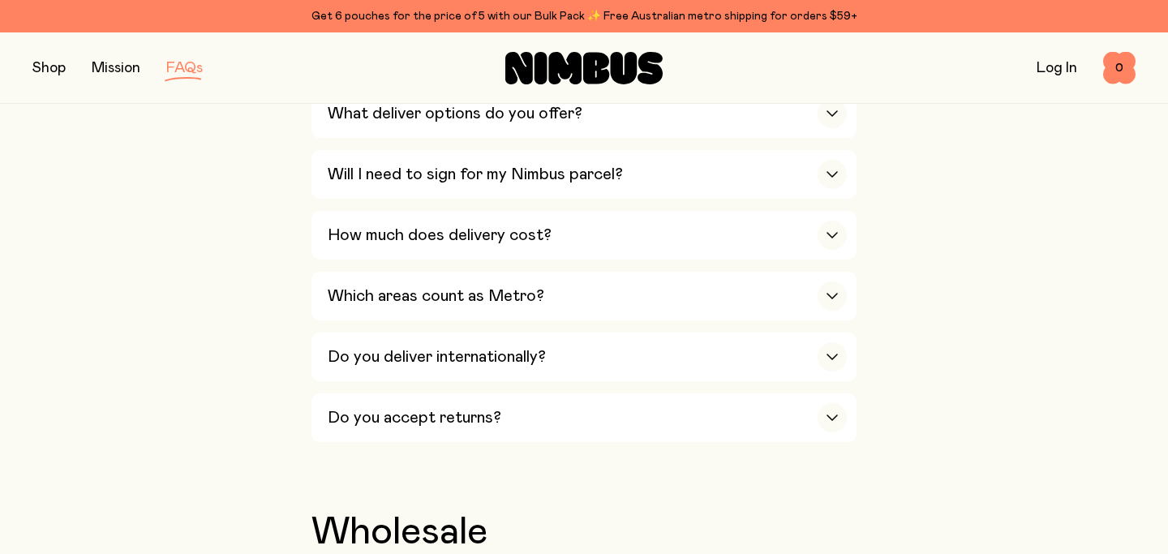
scroll to position [2505, 0]
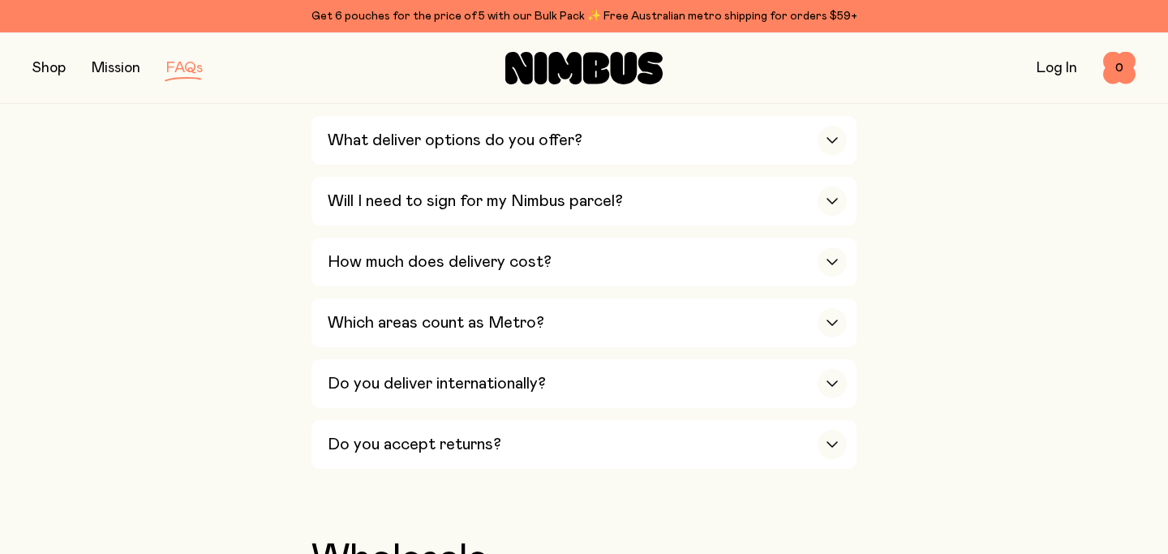
click at [41, 66] on button "button" at bounding box center [48, 68] width 33 height 23
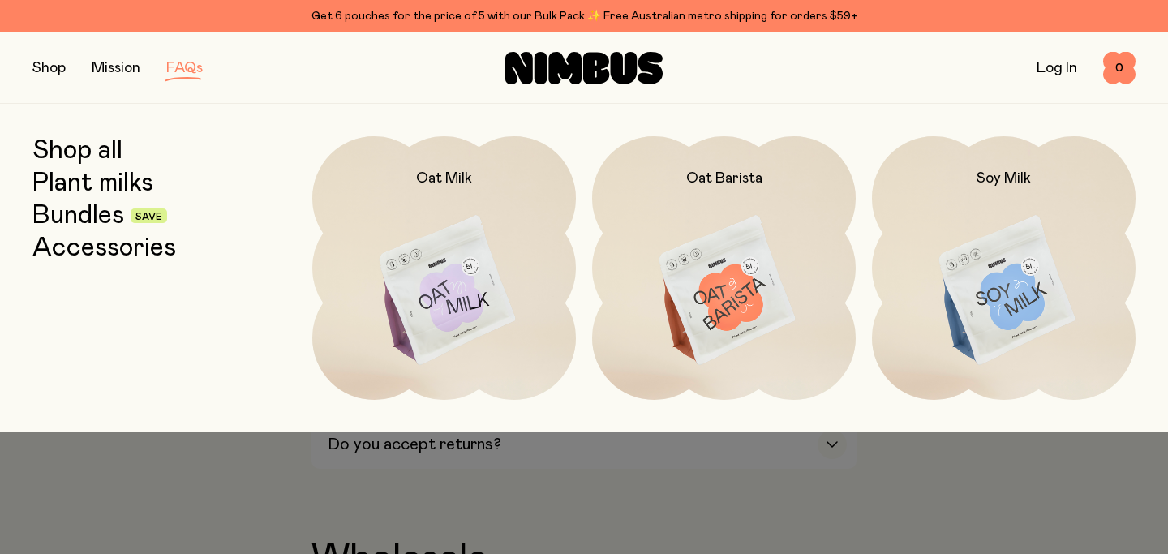
click at [566, 14] on div "Get 6 pouches for the price of 5 with our Bulk Pack ✨ Free Australian metro shi…" at bounding box center [583, 15] width 1103 height 19
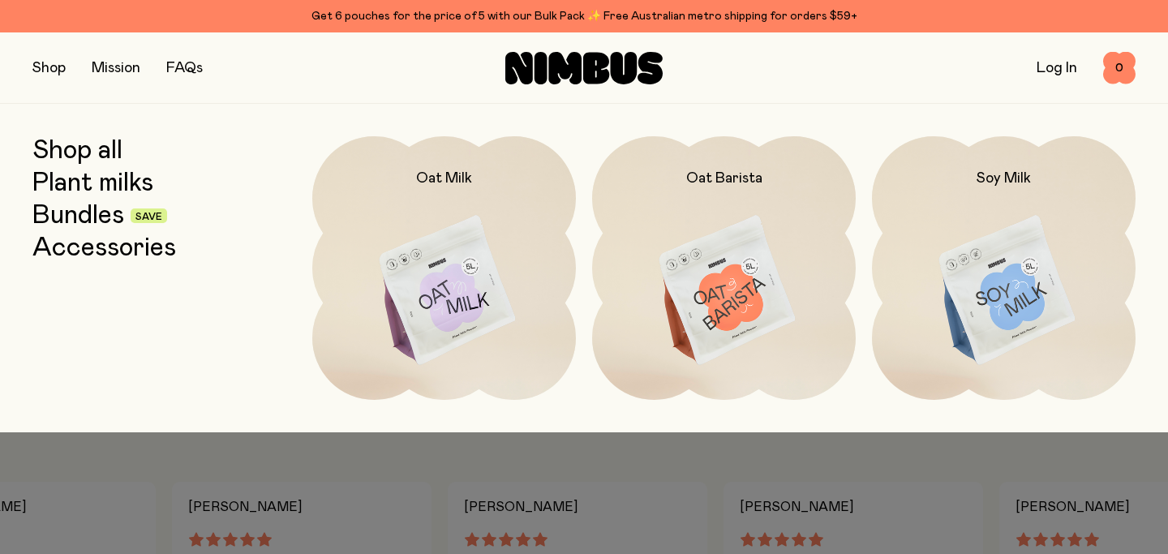
scroll to position [779, 0]
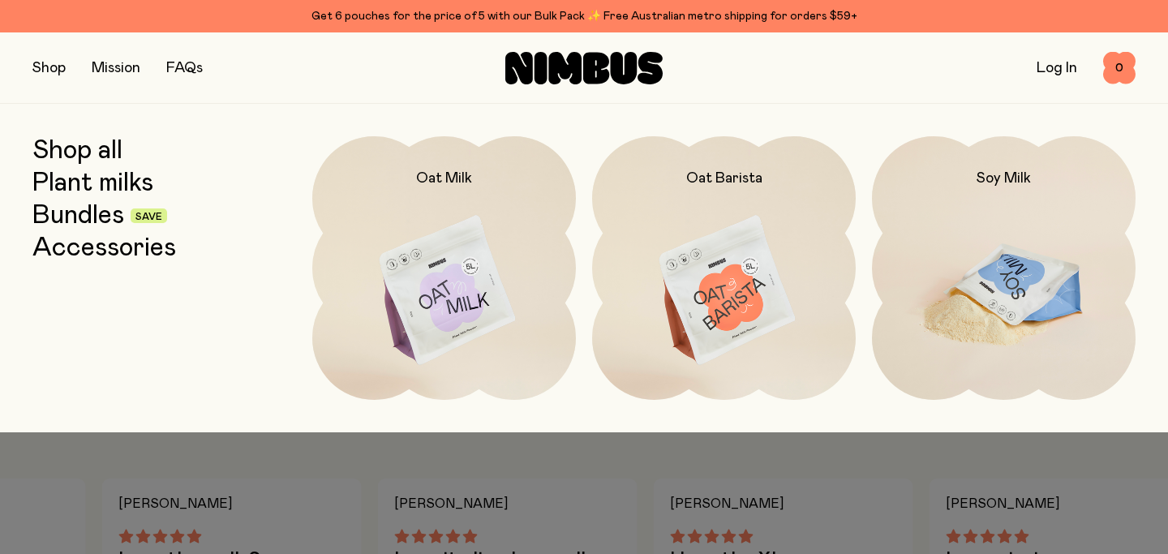
click at [989, 262] on img at bounding box center [1004, 291] width 264 height 310
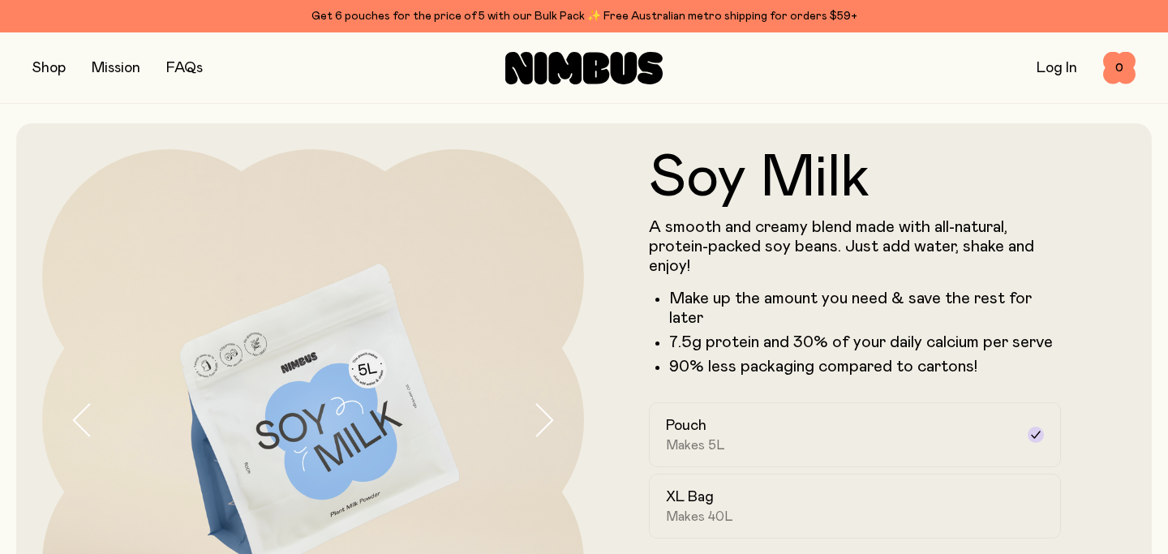
click at [45, 69] on button "button" at bounding box center [48, 68] width 33 height 23
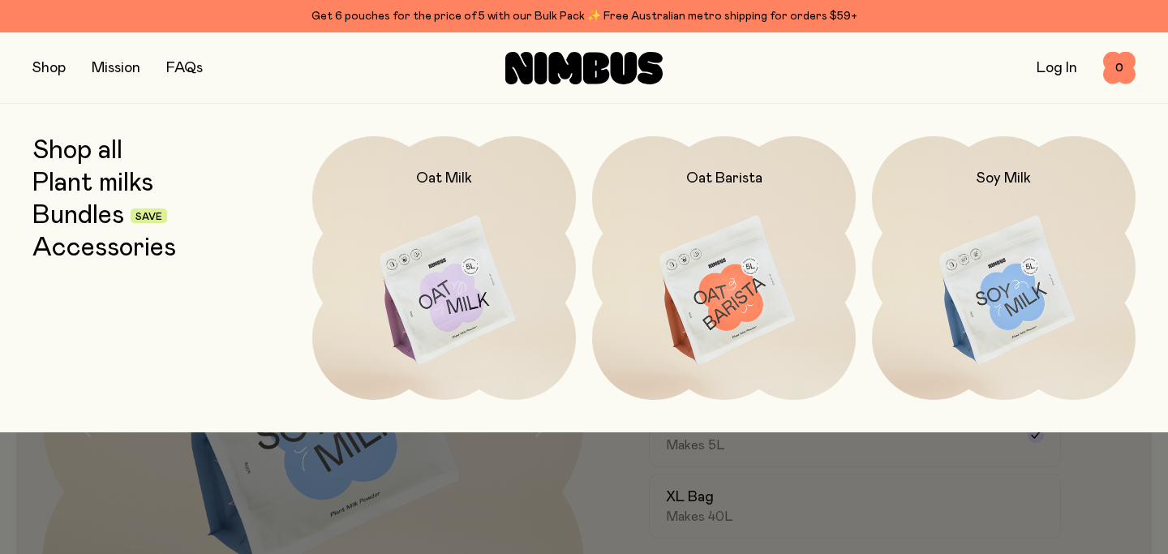
click at [45, 69] on button "button" at bounding box center [48, 68] width 33 height 23
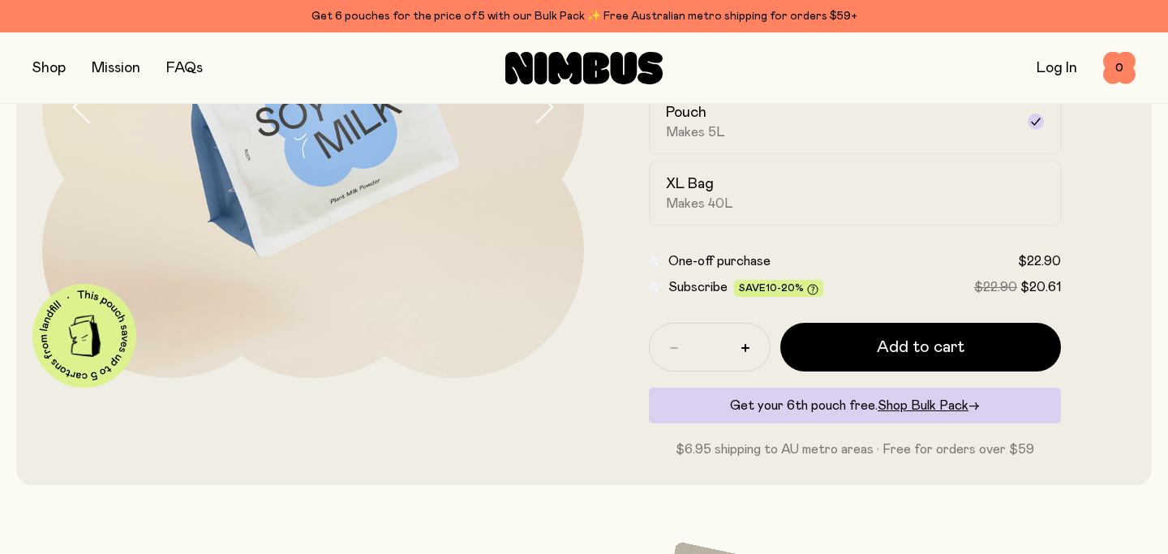
scroll to position [333, 0]
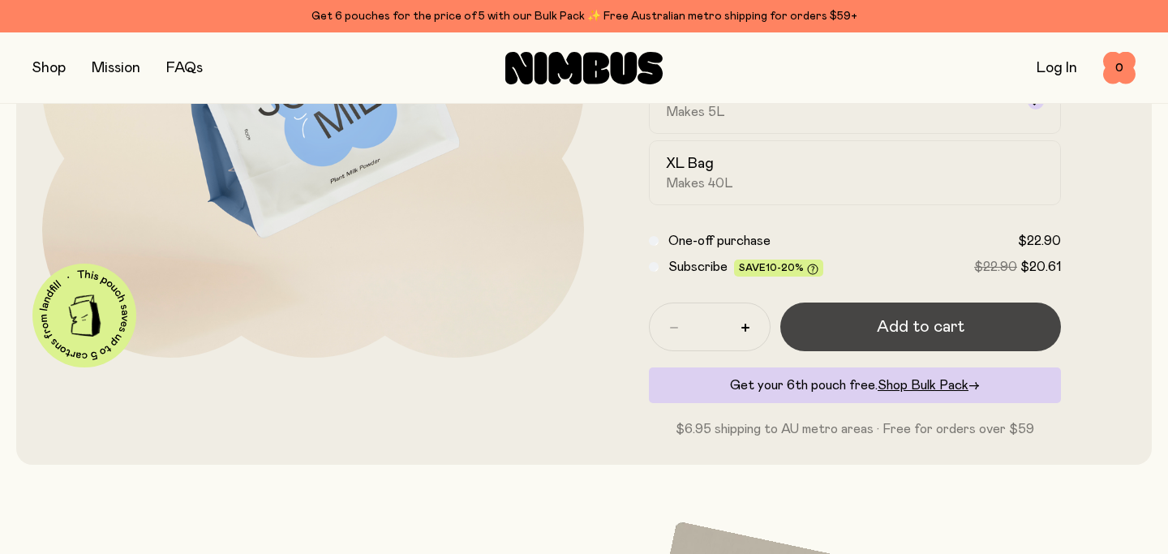
click at [927, 330] on span "Add to cart" at bounding box center [921, 326] width 88 height 23
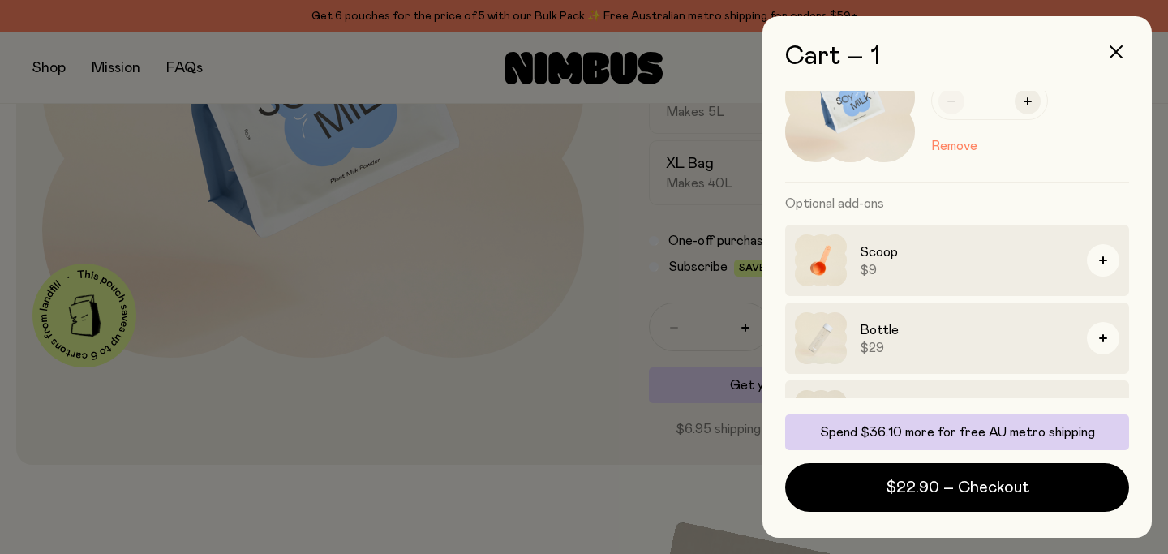
scroll to position [0, 0]
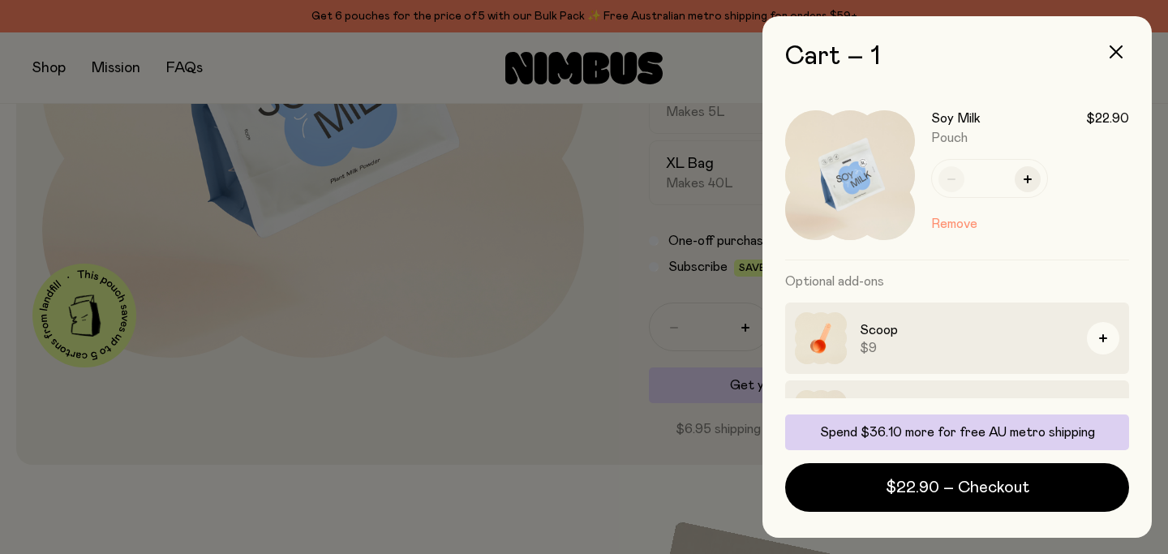
click at [957, 225] on button "Remove" at bounding box center [954, 223] width 46 height 19
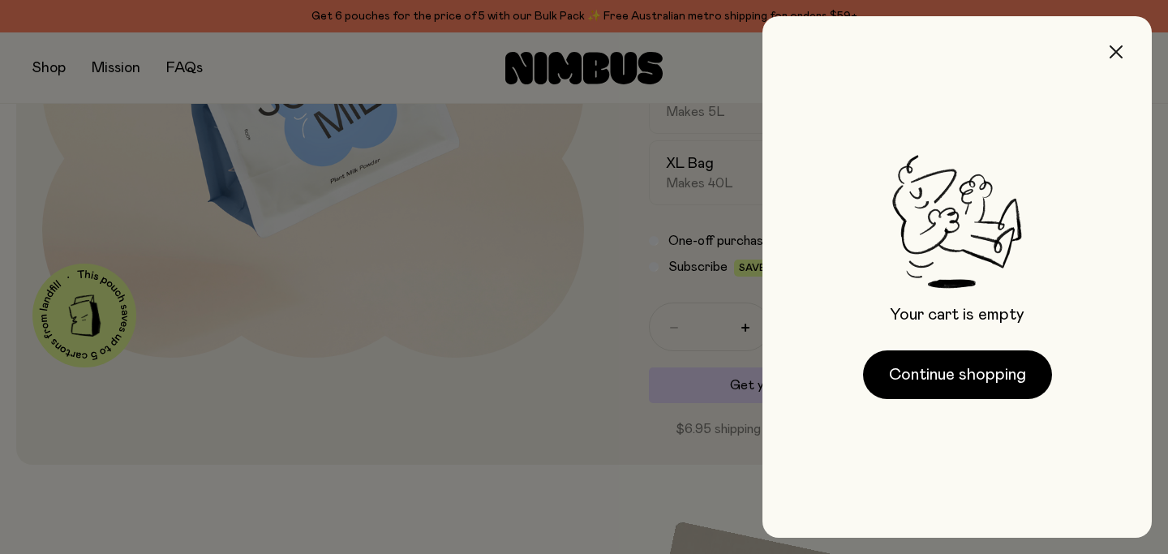
click at [1108, 49] on button "button" at bounding box center [1115, 51] width 39 height 39
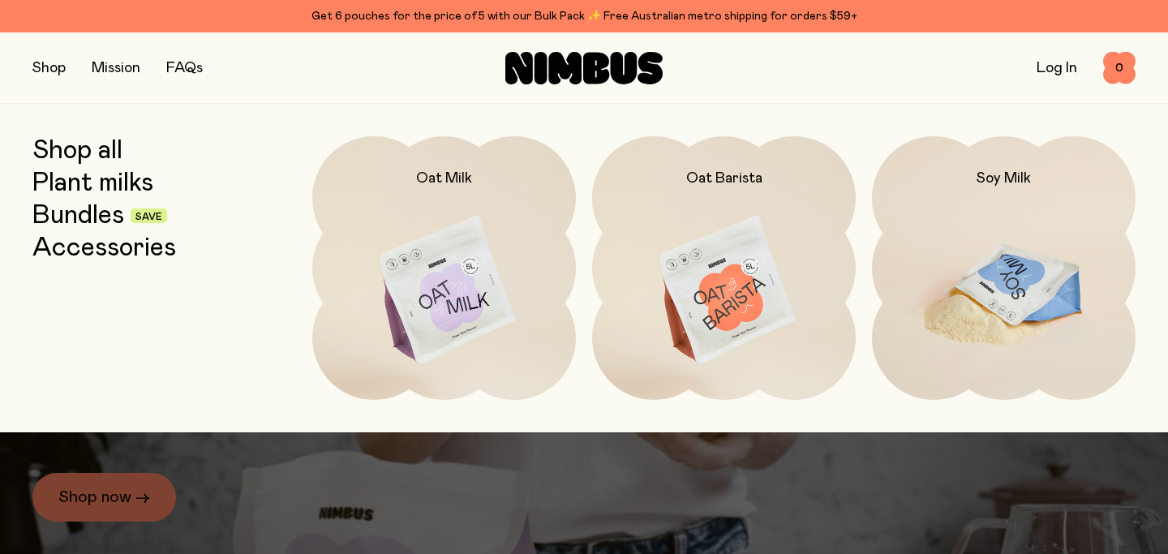
click at [976, 248] on img at bounding box center [1004, 291] width 264 height 310
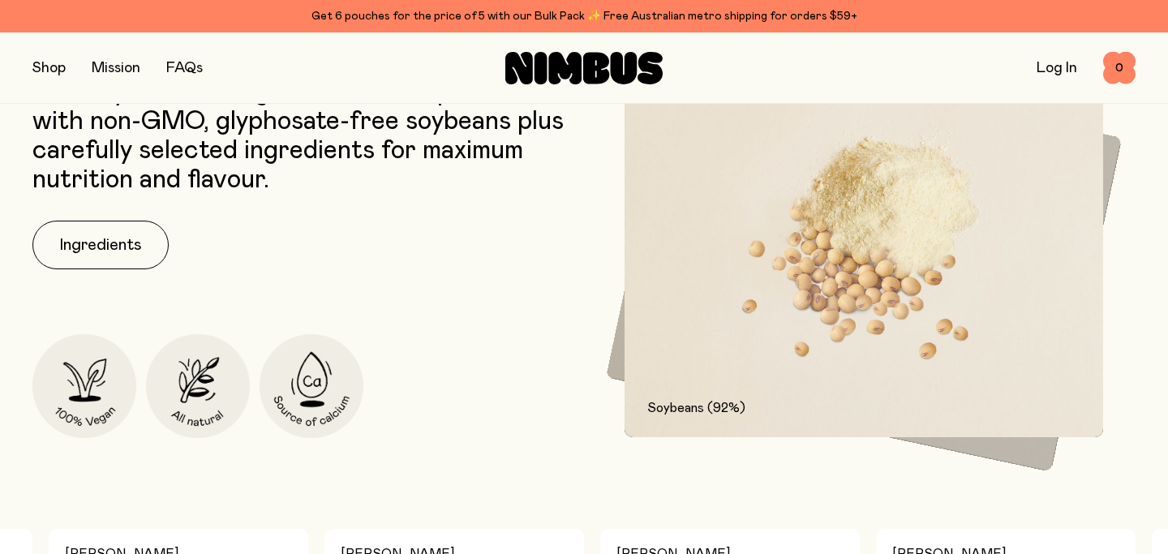
scroll to position [830, 0]
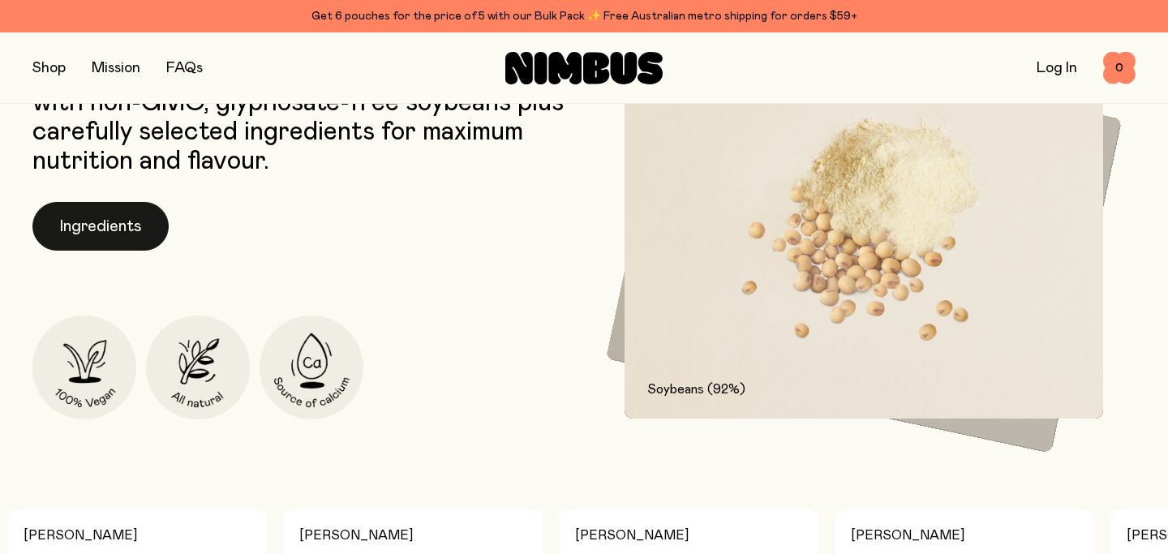
click at [122, 238] on button "Ingredients" at bounding box center [100, 226] width 136 height 49
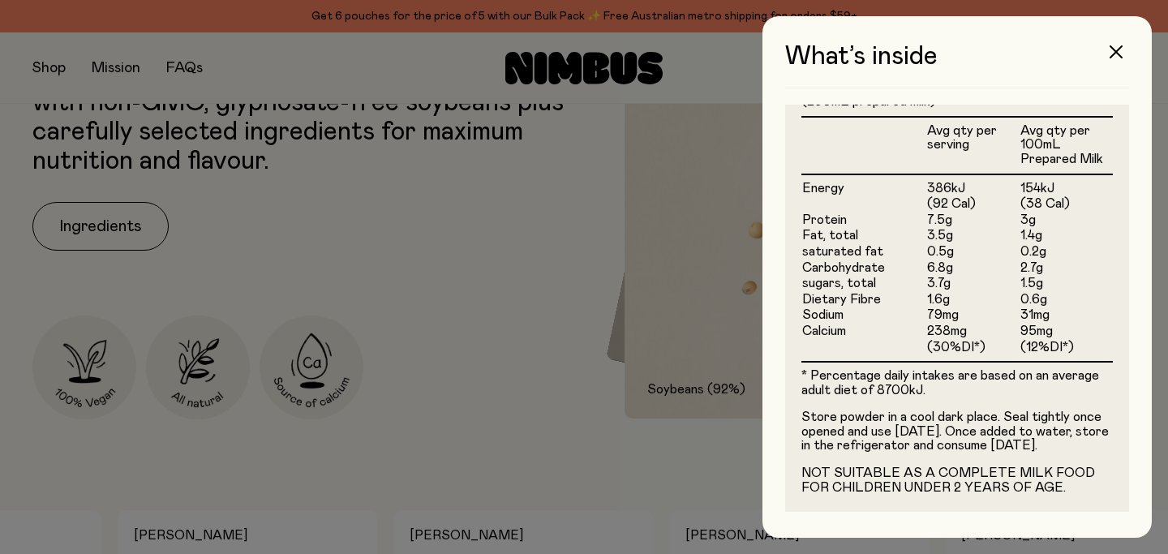
scroll to position [452, 0]
